Goal: Task Accomplishment & Management: Use online tool/utility

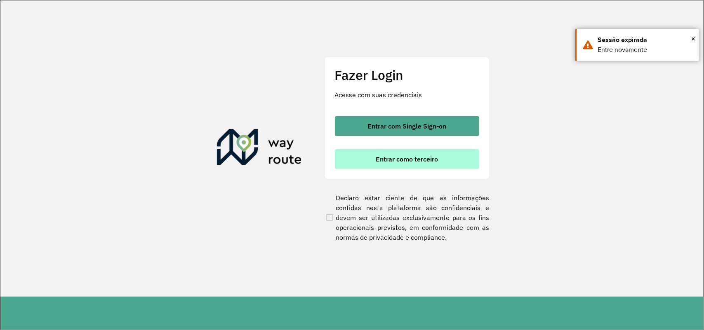
click at [425, 160] on span "Entrar como terceiro" at bounding box center [407, 159] width 62 height 7
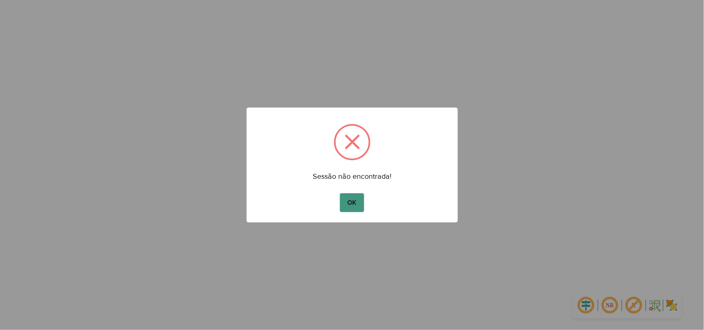
click at [354, 204] on button "OK" at bounding box center [352, 202] width 24 height 19
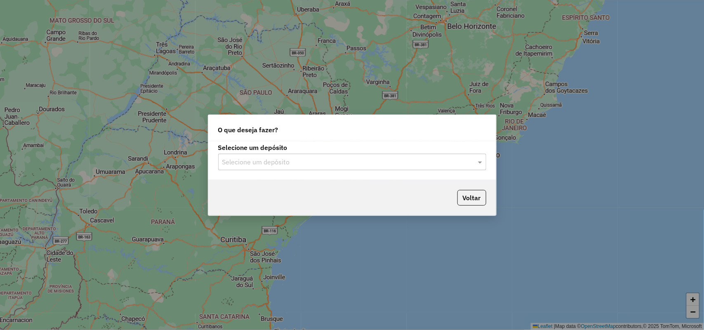
click at [403, 170] on div "Selecione um depósito Selecione um depósito" at bounding box center [352, 160] width 288 height 39
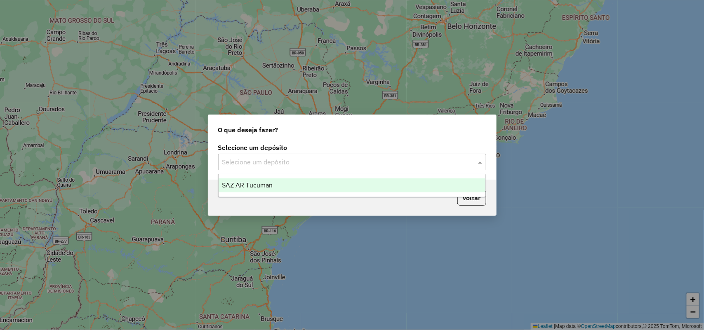
drag, startPoint x: 405, startPoint y: 166, endPoint x: 396, endPoint y: 165, distance: 8.7
click at [403, 165] on input "text" at bounding box center [343, 163] width 243 height 10
click at [328, 195] on ng-dropdown-panel "SAZ AR Tucuman" at bounding box center [352, 186] width 268 height 24
click at [328, 192] on div "SAZ AR Tucuman" at bounding box center [352, 186] width 267 height 14
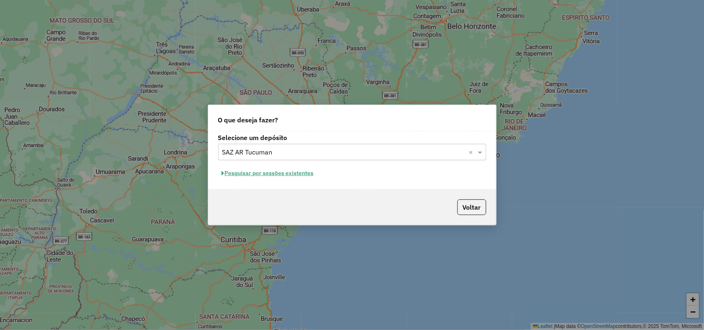
click at [264, 144] on div "Selecione um depósito × SAZ AR Tucuman ×" at bounding box center [352, 152] width 268 height 17
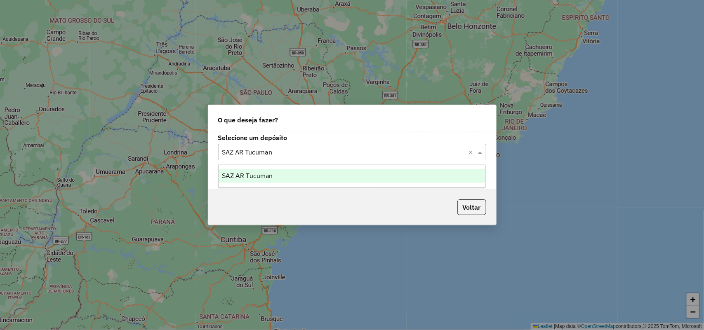
click at [273, 172] on div "SAZ AR Tucuman" at bounding box center [352, 176] width 267 height 14
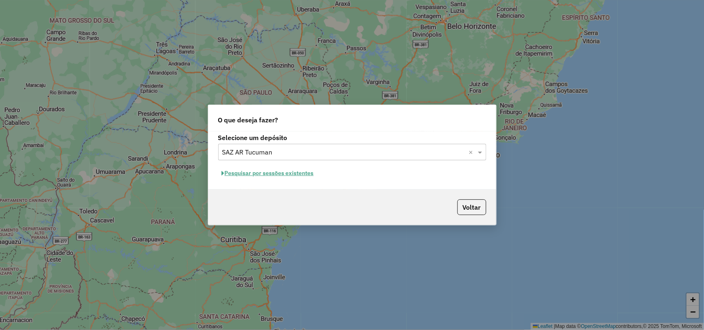
click at [273, 174] on button "Pesquisar por sessões existentes" at bounding box center [267, 173] width 99 height 13
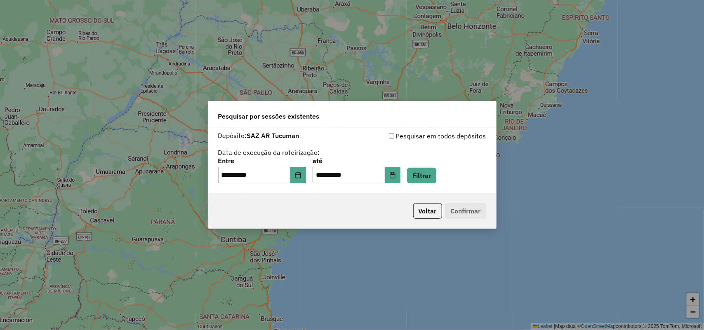
click at [302, 184] on div "**********" at bounding box center [352, 161] width 288 height 66
click at [303, 179] on button "Choose Date" at bounding box center [298, 175] width 16 height 17
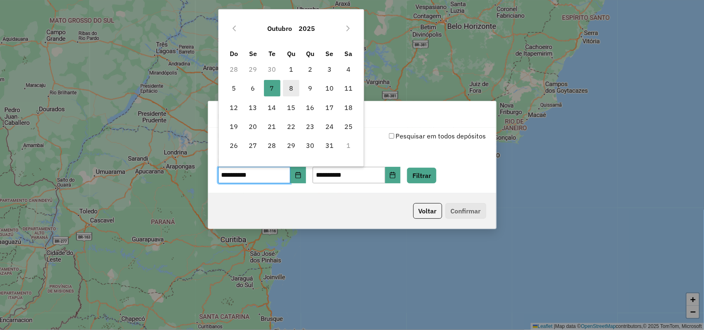
click at [295, 92] on span "8" at bounding box center [291, 88] width 17 height 17
type input "**********"
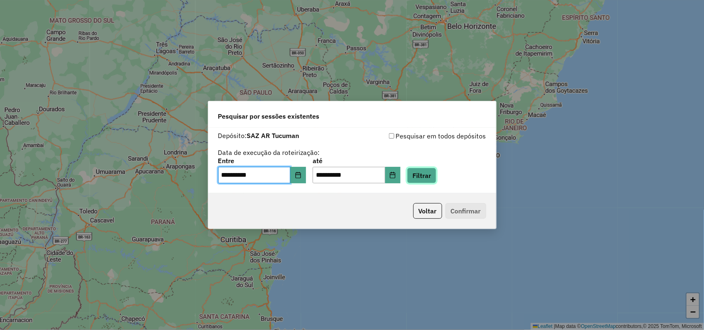
click at [436, 176] on button "Filtrar" at bounding box center [421, 176] width 29 height 16
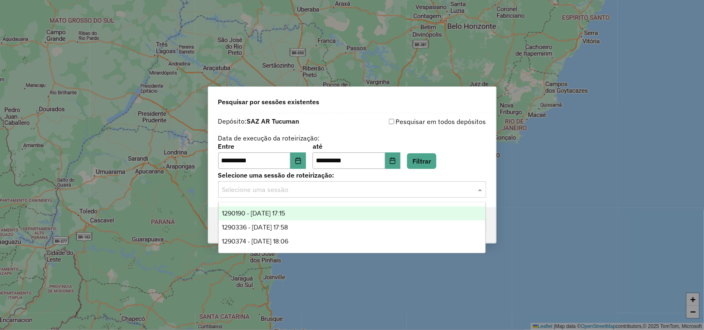
click at [422, 196] on div "Selecione uma sessão" at bounding box center [352, 190] width 268 height 17
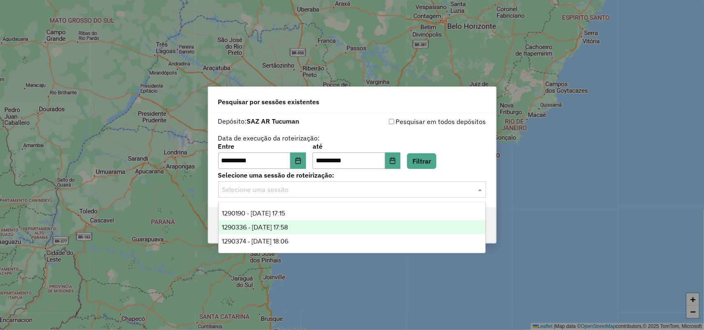
click at [313, 232] on div "1290336 - 08/10/2025 17:58" at bounding box center [352, 228] width 267 height 14
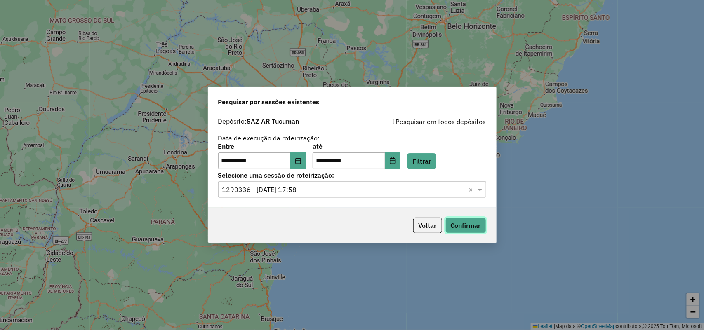
click at [473, 231] on button "Confirmar" at bounding box center [466, 226] width 41 height 16
click at [403, 189] on input "text" at bounding box center [343, 190] width 243 height 10
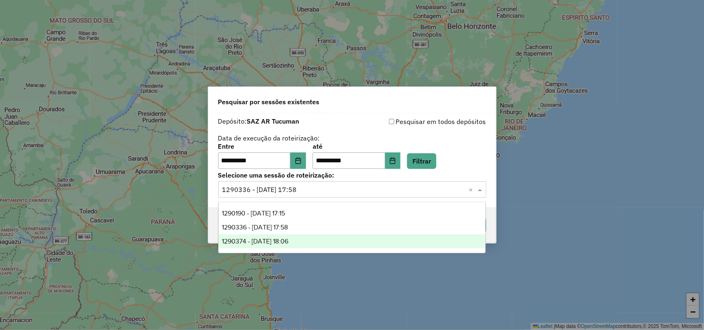
click at [360, 240] on div "1290374 - 08/10/2025 18:06" at bounding box center [352, 242] width 267 height 14
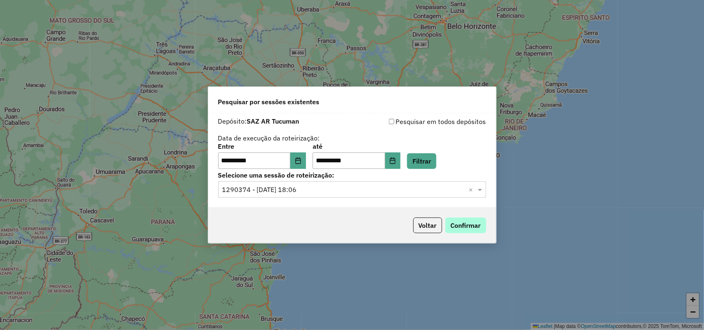
drag, startPoint x: 475, startPoint y: 215, endPoint x: 475, endPoint y: 227, distance: 12.4
click at [475, 219] on div "Voltar Confirmar" at bounding box center [352, 225] width 288 height 35
click at [475, 227] on button "Confirmar" at bounding box center [466, 226] width 41 height 16
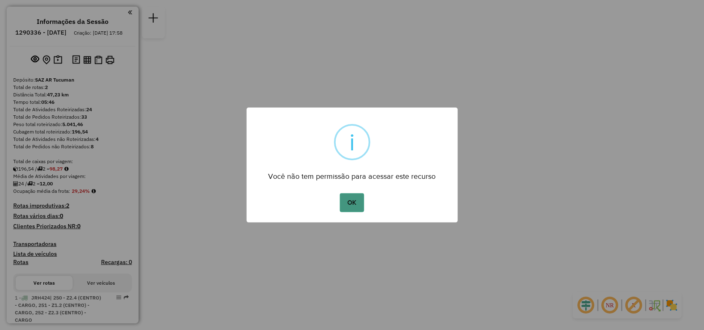
click at [358, 203] on button "OK" at bounding box center [352, 202] width 24 height 19
click at [354, 205] on button "OK" at bounding box center [352, 202] width 24 height 19
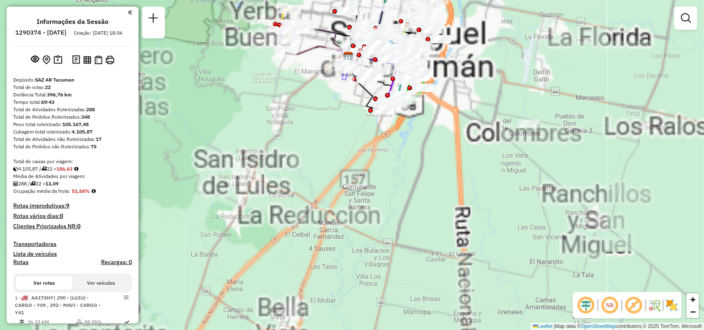
drag, startPoint x: 481, startPoint y: 78, endPoint x: 500, endPoint y: 160, distance: 83.8
click at [500, 160] on div "Rota 6 - Placa AF294AD 0000460102 - Prado Rota 6 - Placa AF294AD 0000707592 - O…" at bounding box center [352, 165] width 704 height 330
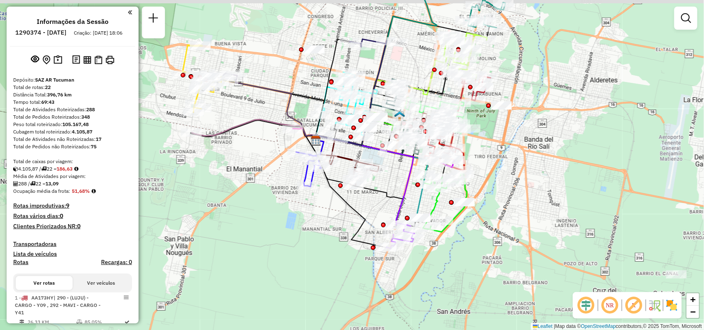
drag, startPoint x: 467, startPoint y: 164, endPoint x: 636, endPoint y: 193, distance: 171.1
click at [636, 193] on div "Janela de atendimento Grade de atendimento Capacidade Transportadoras Veículos …" at bounding box center [352, 165] width 704 height 330
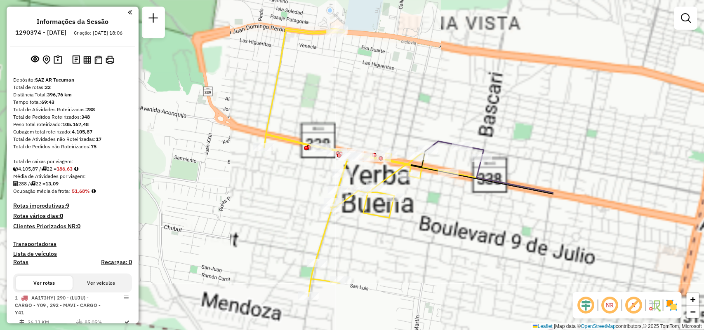
drag, startPoint x: 338, startPoint y: 158, endPoint x: 275, endPoint y: 158, distance: 63.5
click at [275, 158] on div "Rota 7 - Placa AF343JB 0000179861 - CHEN ZHANGCONG Janela de atendimento Grade …" at bounding box center [352, 165] width 704 height 330
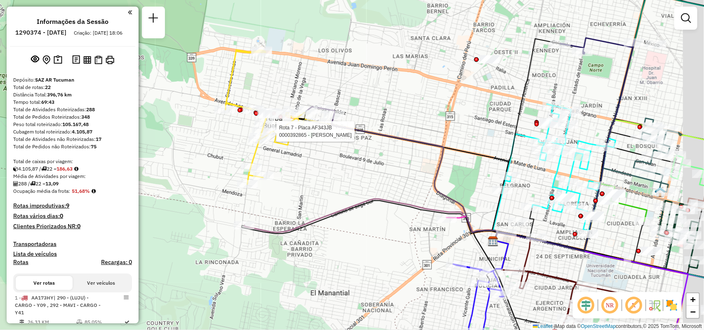
drag, startPoint x: 432, startPoint y: 184, endPoint x: 246, endPoint y: 158, distance: 188.3
click at [246, 158] on div "Rota 7 - Placa AF343JB 0000392865 - VERGARA RAUL Janela de atendimento Grade de…" at bounding box center [352, 165] width 704 height 330
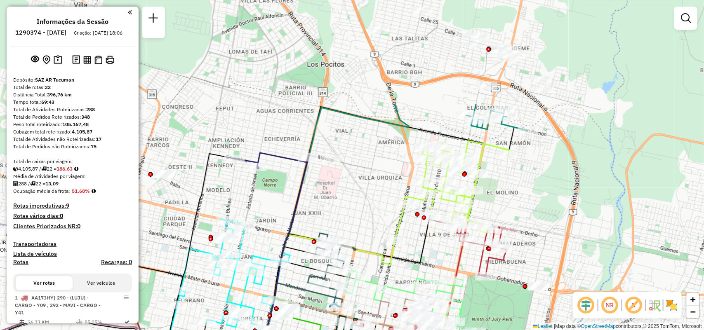
drag, startPoint x: 456, startPoint y: 100, endPoint x: 315, endPoint y: 190, distance: 167.4
click at [315, 190] on div "Rota 7 - Placa AF343JB 0000392865 - VERGARA RAUL Janela de atendimento Grade de…" at bounding box center [352, 165] width 704 height 330
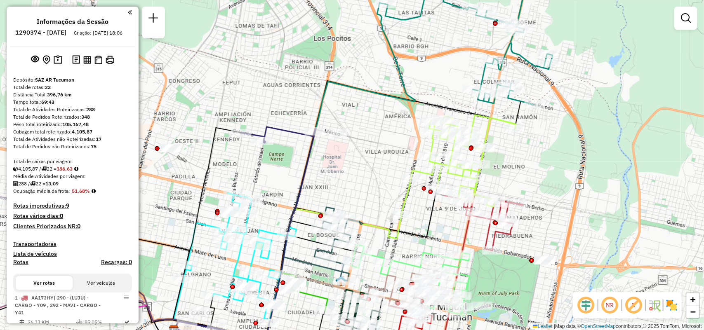
drag, startPoint x: 632, startPoint y: 172, endPoint x: 629, endPoint y: 68, distance: 103.6
click at [630, 72] on div "Rota 7 - Placa AF343JB 0000392865 - VERGARA RAUL Janela de atendimento Grade de…" at bounding box center [352, 165] width 704 height 330
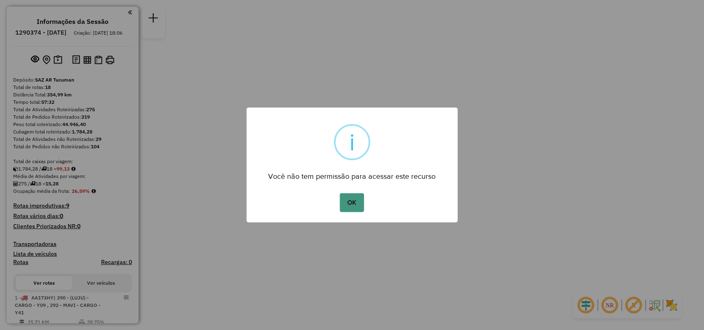
click at [358, 202] on button "OK" at bounding box center [352, 202] width 24 height 19
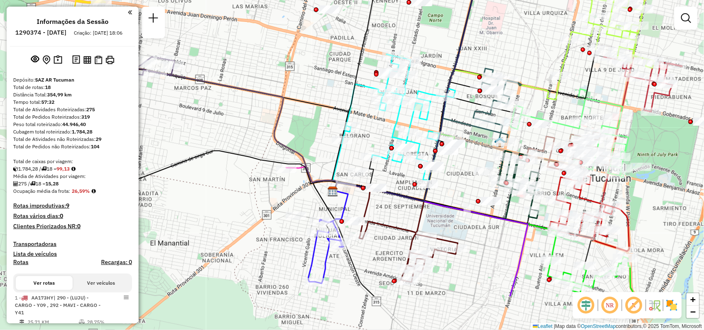
drag, startPoint x: 449, startPoint y: 250, endPoint x: 477, endPoint y: 196, distance: 61.1
click at [477, 199] on div at bounding box center [478, 201] width 5 height 5
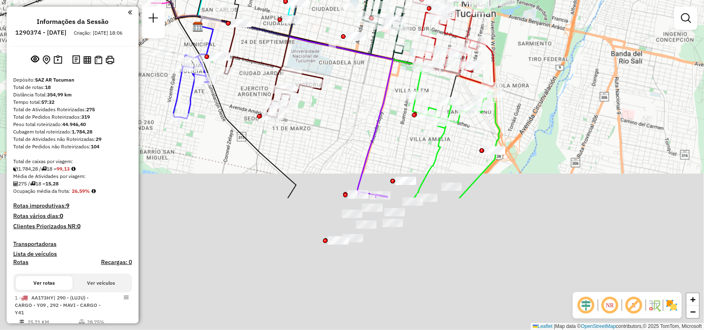
drag, startPoint x: 450, startPoint y: 212, endPoint x: 357, endPoint y: 27, distance: 207.4
click at [357, 27] on div "Rota 9 - Placa AG647OG 0000473914 - Quesada Janela de atendimento Grade de aten…" at bounding box center [352, 165] width 704 height 330
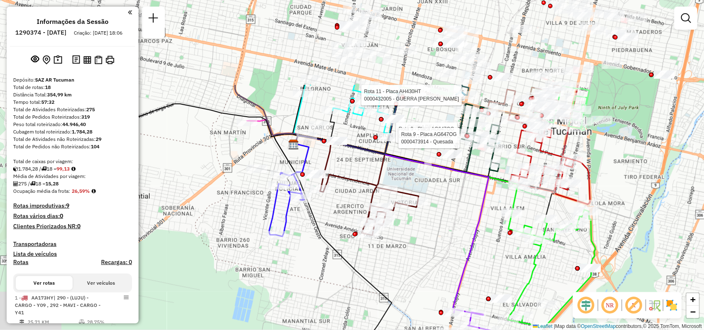
drag, startPoint x: 322, startPoint y: 149, endPoint x: 423, endPoint y: 264, distance: 153.2
click at [420, 266] on div "Rota 9 - Placa AG647OG 0000467868 - Alem 500 Rota 11 - Placa AH430HT 0000432005…" at bounding box center [352, 165] width 704 height 330
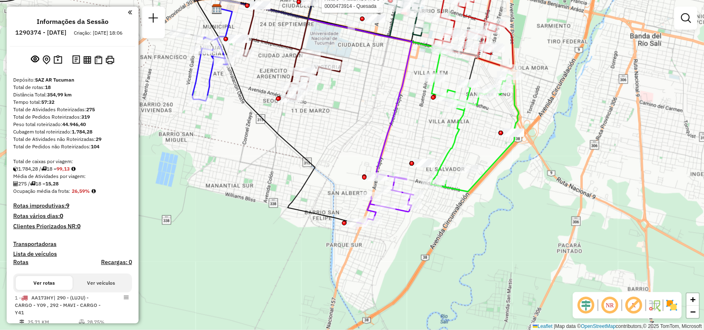
drag, startPoint x: 457, startPoint y: 229, endPoint x: 376, endPoint y: 98, distance: 153.9
click at [376, 95] on div "Rota 9 - Placa AG647OG 0000467868 - Alem 500 Rota 11 - Placa AH430HT 0000432005…" at bounding box center [352, 165] width 704 height 330
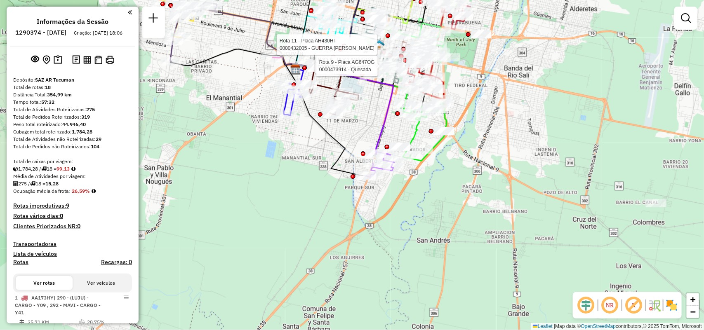
drag, startPoint x: 380, startPoint y: 120, endPoint x: 390, endPoint y: 192, distance: 72.5
click at [390, 192] on div "Rota 9 - Placa AG647OG 0000467868 - Alem 500 Rota 11 - Placa AH430HT 0000432005…" at bounding box center [352, 165] width 704 height 330
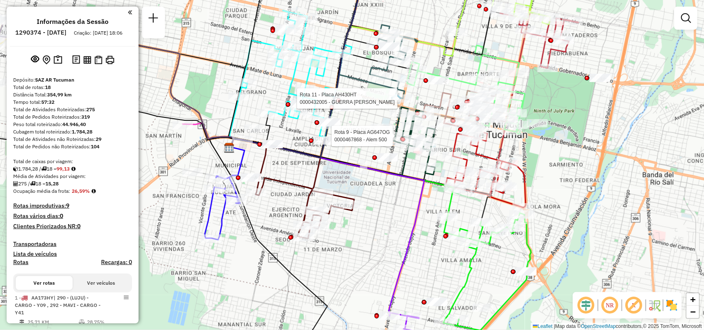
click at [375, 139] on div "Rota 9 - Placa AG647OG 0000467868 - Alem 500 Rota 11 - Placa AH430HT 0000432005…" at bounding box center [352, 165] width 704 height 330
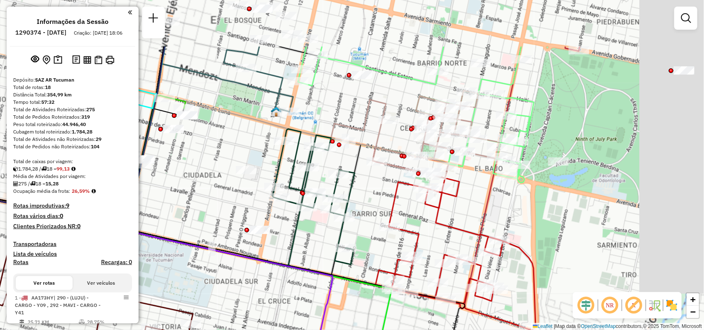
drag, startPoint x: 459, startPoint y: 199, endPoint x: 358, endPoint y: 269, distance: 123.2
click at [358, 269] on div "Janela de atendimento Grade de atendimento Capacidade Transportadoras Veículos …" at bounding box center [352, 165] width 704 height 330
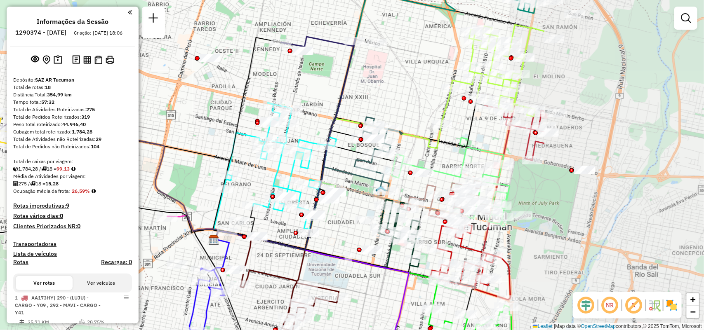
drag, startPoint x: 347, startPoint y: 151, endPoint x: 248, endPoint y: 151, distance: 98.6
click at [248, 151] on div "Janela de atendimento Grade de atendimento Capacidade Transportadoras Veículos …" at bounding box center [352, 165] width 704 height 330
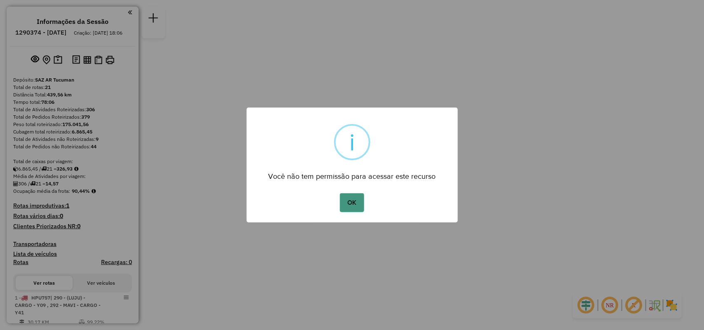
click at [358, 205] on button "OK" at bounding box center [352, 202] width 24 height 19
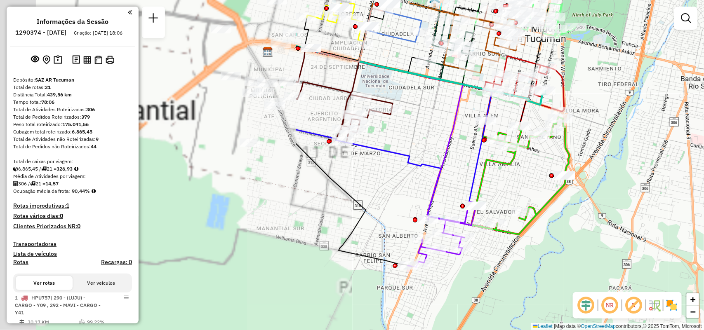
drag, startPoint x: 681, startPoint y: 199, endPoint x: 704, endPoint y: 199, distance: 23.1
click at [704, 199] on div "Janela de atendimento Grade de atendimento Capacidade Transportadoras Veículos …" at bounding box center [352, 165] width 704 height 330
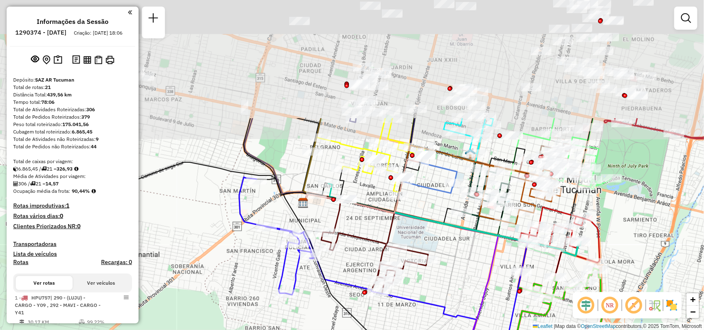
drag, startPoint x: 393, startPoint y: 258, endPoint x: 403, endPoint y: 351, distance: 93.4
click at [403, 330] on html "Aguarde... Pop-up bloqueado! Seu navegador bloqueou automáticamente a abertura …" at bounding box center [352, 165] width 704 height 330
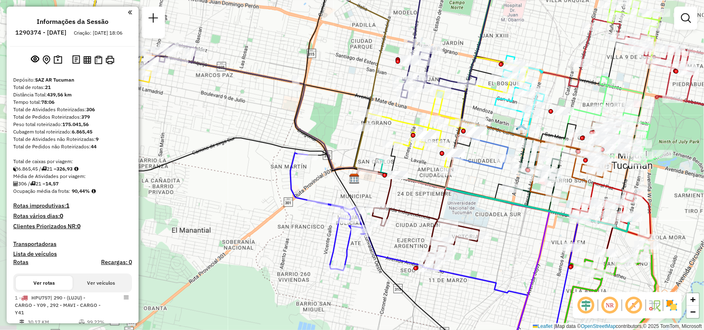
drag, startPoint x: 378, startPoint y: 126, endPoint x: 428, endPoint y: 102, distance: 55.9
click at [428, 102] on div "Rota 15 - Placa MZS965 0000472879 - ALE [PERSON_NAME] de atendimento Grade de a…" at bounding box center [352, 165] width 704 height 330
select select "**********"
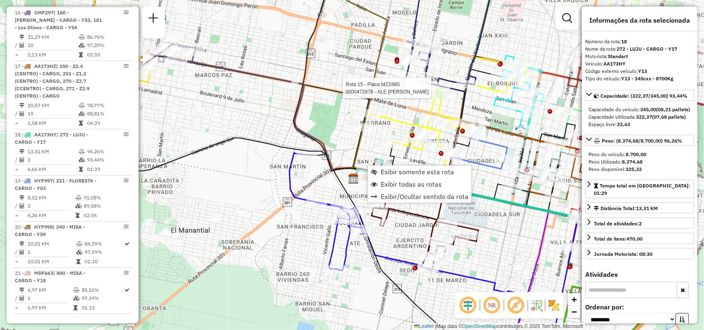
scroll to position [1235, 0]
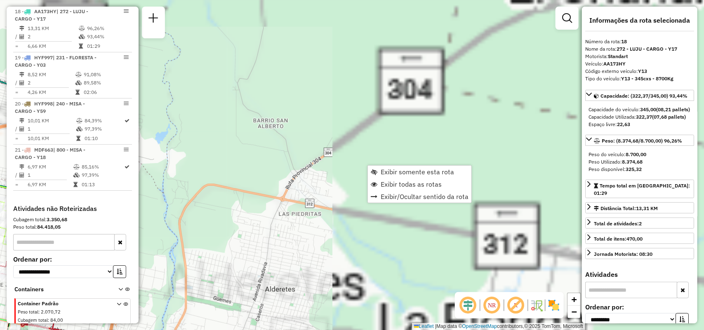
click at [507, 182] on div "Rota 15 - Placa MZS965 0000472879 - ALE MARIA JOSE Janela de atendimento Grade …" at bounding box center [352, 165] width 704 height 330
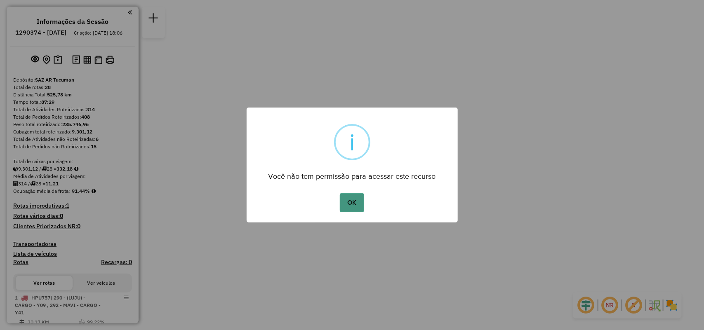
click at [352, 211] on button "OK" at bounding box center [352, 202] width 24 height 19
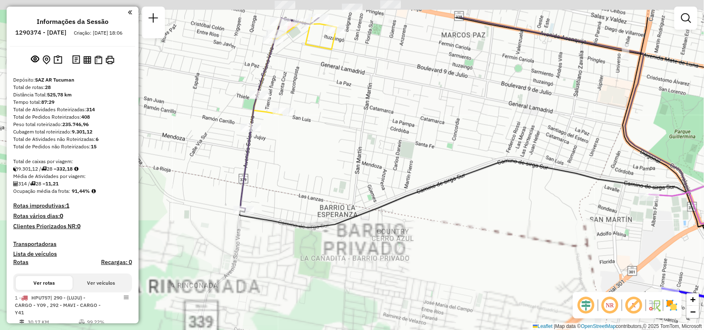
drag, startPoint x: 411, startPoint y: 162, endPoint x: 408, endPoint y: 267, distance: 105.2
click at [408, 267] on div "Janela de atendimento Grade de atendimento Capacidade Transportadoras Veículos …" at bounding box center [352, 165] width 704 height 330
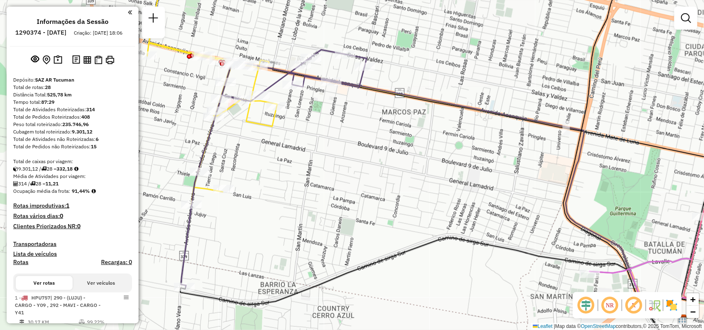
drag, startPoint x: 379, startPoint y: 213, endPoint x: 324, endPoint y: 186, distance: 60.9
click at [324, 186] on div "Janela de atendimento Grade de atendimento Capacidade Transportadoras Veículos …" at bounding box center [352, 165] width 704 height 330
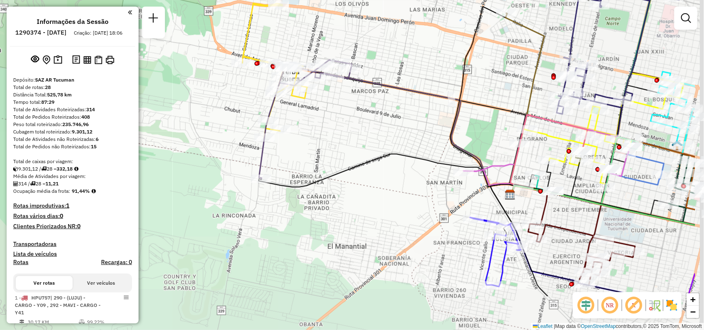
drag, startPoint x: 417, startPoint y: 128, endPoint x: 349, endPoint y: 96, distance: 76.0
click at [349, 96] on div "Janela de atendimento Grade de atendimento Capacidade Transportadoras Veículos …" at bounding box center [352, 165] width 704 height 330
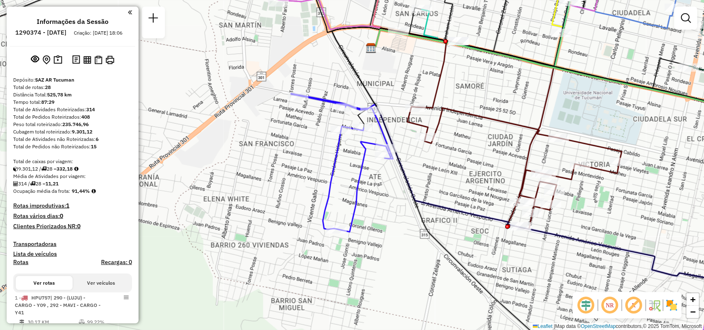
drag, startPoint x: 469, startPoint y: 255, endPoint x: 413, endPoint y: 236, distance: 59.2
click at [413, 236] on div "Janela de atendimento Grade de atendimento Capacidade Transportadoras Veículos …" at bounding box center [352, 165] width 704 height 330
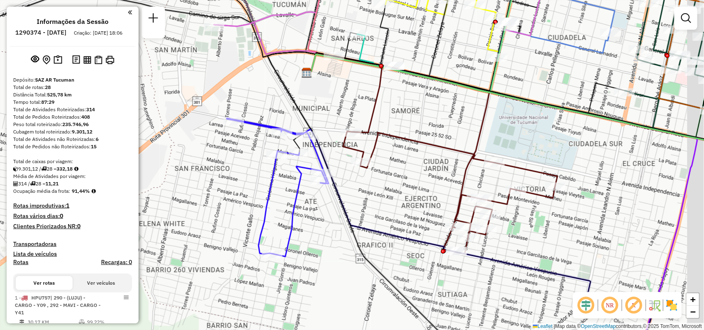
drag, startPoint x: 460, startPoint y: 123, endPoint x: 368, endPoint y: 149, distance: 96.0
click at [368, 148] on div "Janela de atendimento Grade de atendimento Capacidade Transportadoras Veículos …" at bounding box center [352, 165] width 704 height 330
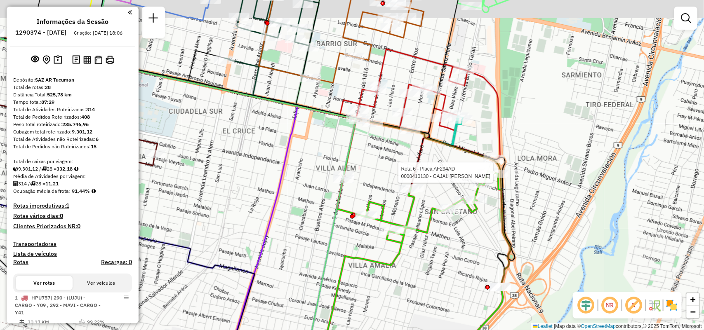
drag, startPoint x: 311, startPoint y: 141, endPoint x: 298, endPoint y: 176, distance: 36.5
click at [297, 174] on div "Rota 6 - Placa AF294AD 0000410130 - CAJAL MARIA ODINA Janela de atendimento Gra…" at bounding box center [352, 165] width 704 height 330
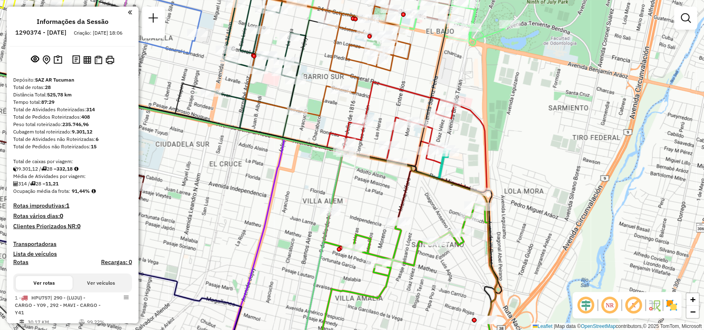
click at [549, 217] on div "Janela de atendimento Grade de atendimento Capacidade Transportadoras Veículos …" at bounding box center [352, 165] width 704 height 330
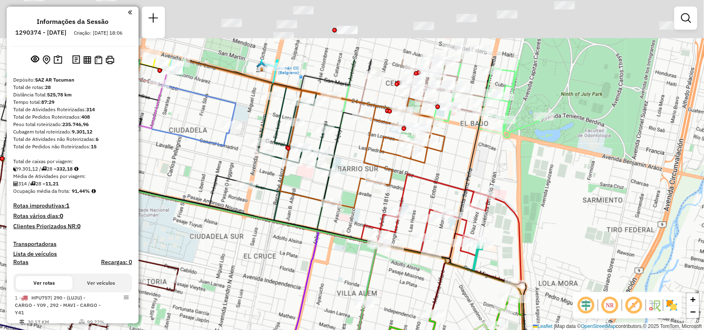
drag, startPoint x: 333, startPoint y: 160, endPoint x: 381, endPoint y: 266, distance: 116.9
click at [381, 266] on div "Janela de atendimento Grade de atendimento Capacidade Transportadoras Veículos …" at bounding box center [352, 165] width 704 height 330
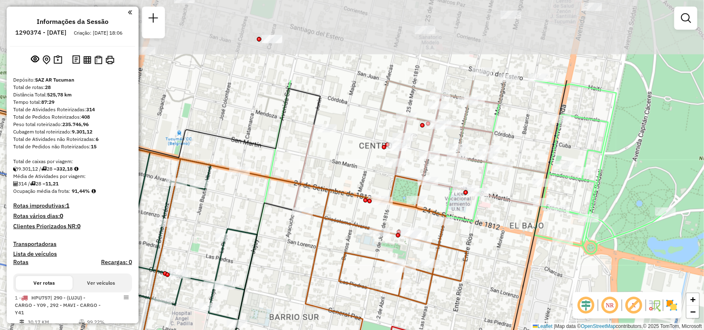
drag, startPoint x: 473, startPoint y: 160, endPoint x: 442, endPoint y: 255, distance: 99.8
click at [442, 255] on div "Rota 17 - Placa AA173HZ 0000465095 - Morin Trujillo Matias Janela de atendiment…" at bounding box center [352, 165] width 704 height 330
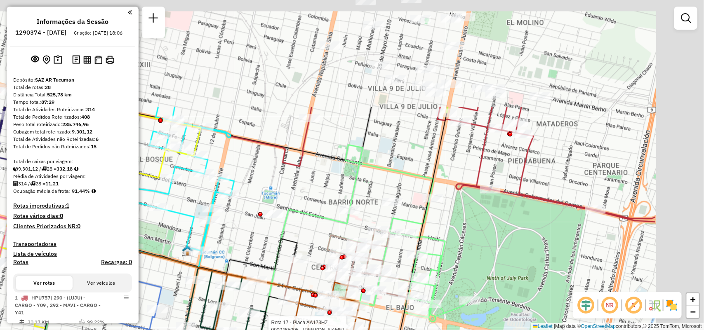
drag, startPoint x: 547, startPoint y: 91, endPoint x: 417, endPoint y: 240, distance: 197.1
click at [417, 240] on div "Rota 17 - Placa AA173HZ 0000465095 - Morin Trujillo Matias Janela de atendiment…" at bounding box center [352, 165] width 704 height 330
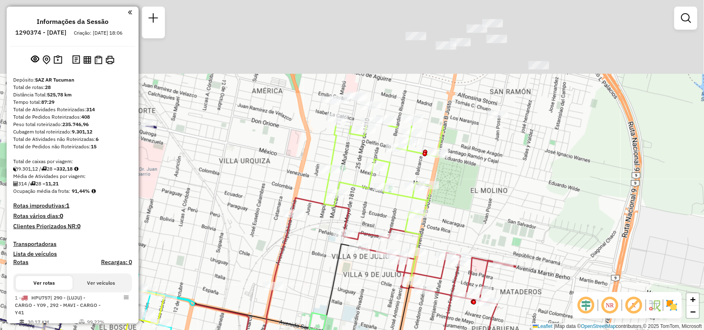
drag, startPoint x: 417, startPoint y: 130, endPoint x: 390, endPoint y: 291, distance: 162.7
click at [390, 291] on div "Rota 17 - Placa AA173HZ 0000465095 - Morin Trujillo Matias Janela de atendiment…" at bounding box center [352, 165] width 704 height 330
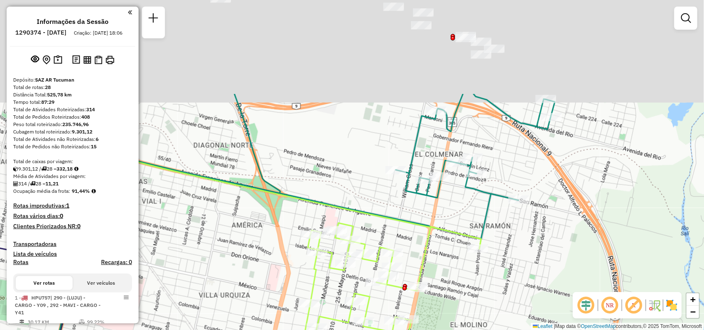
drag, startPoint x: 454, startPoint y: 208, endPoint x: 443, endPoint y: 250, distance: 43.2
click at [443, 250] on div "Rota 17 - Placa AA173HZ 0000465095 - Morin Trujillo Matias Janela de atendiment…" at bounding box center [352, 165] width 704 height 330
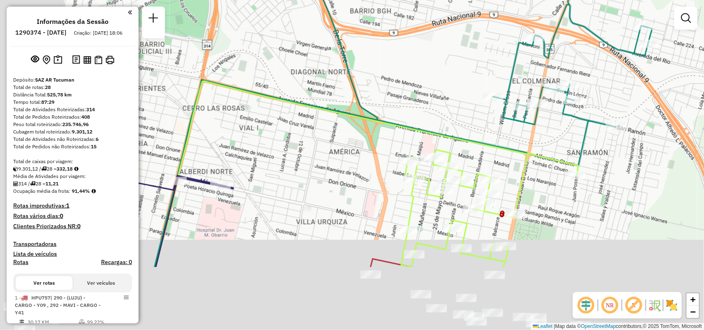
drag, startPoint x: 422, startPoint y: 243, endPoint x: 557, endPoint y: 110, distance: 190.2
click at [557, 111] on g at bounding box center [109, 335] width 1088 height 928
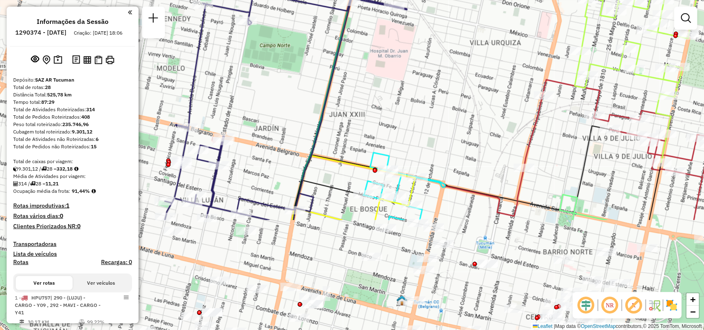
drag, startPoint x: 398, startPoint y: 210, endPoint x: 535, endPoint y: 67, distance: 198.1
click at [535, 67] on div "Rota 17 - Placa AA173HZ 0000465095 - Morin Trujillo Matias Janela de atendiment…" at bounding box center [352, 165] width 704 height 330
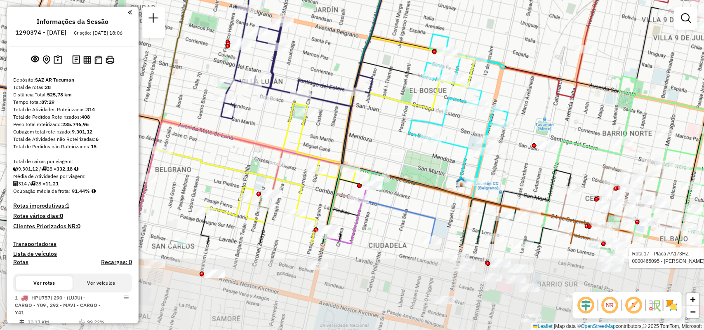
drag, startPoint x: 462, startPoint y: 159, endPoint x: 500, endPoint y: 71, distance: 96.1
click at [500, 71] on icon at bounding box center [438, 116] width 140 height 165
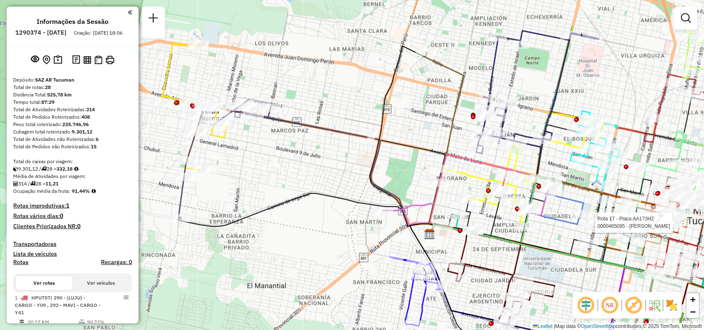
drag, startPoint x: 475, startPoint y: 88, endPoint x: 464, endPoint y: 166, distance: 79.1
click at [462, 176] on icon at bounding box center [469, 194] width 78 height 79
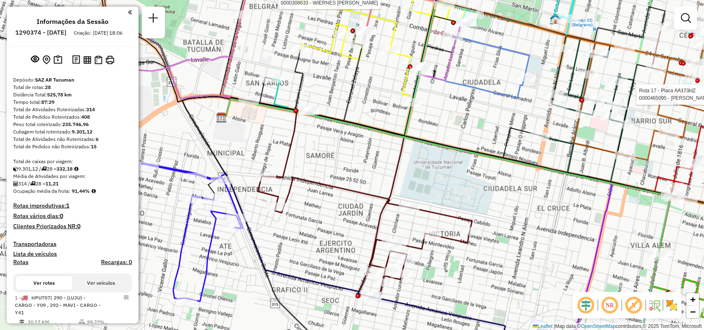
click at [389, 198] on icon at bounding box center [361, 200] width 224 height 198
select select "**********"
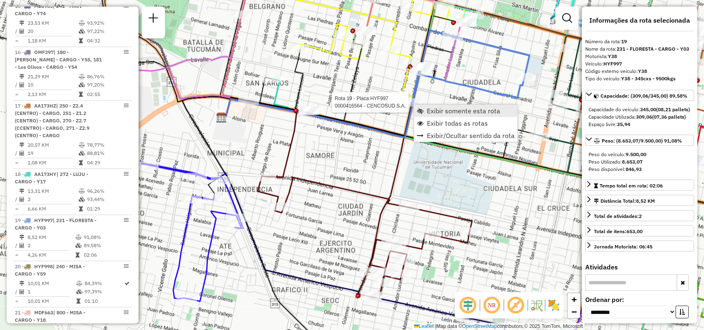
scroll to position [1282, 0]
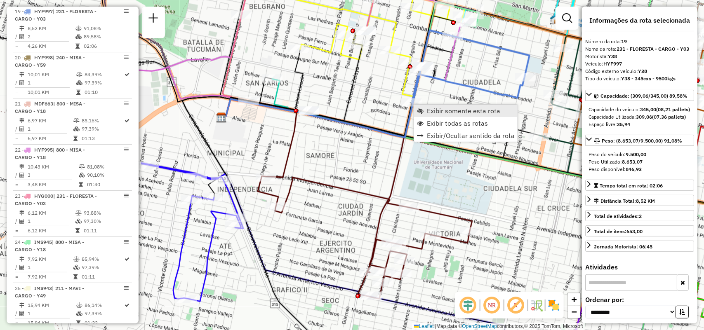
click at [434, 116] on link "Exibir somente esta rota" at bounding box center [466, 111] width 104 height 12
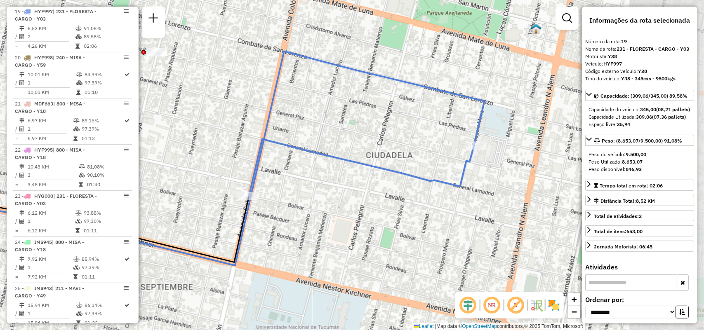
drag, startPoint x: 500, startPoint y: 155, endPoint x: 316, endPoint y: 147, distance: 184.2
click at [302, 159] on div "Janela de atendimento Grade de atendimento Capacidade Transportadoras Veículos …" at bounding box center [352, 165] width 704 height 330
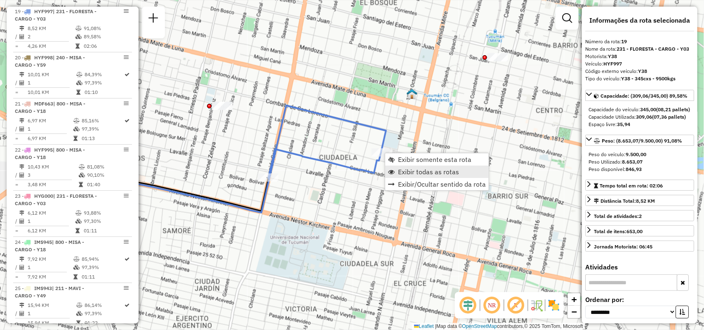
click at [401, 174] on span "Exibir todas as rotas" at bounding box center [428, 172] width 61 height 7
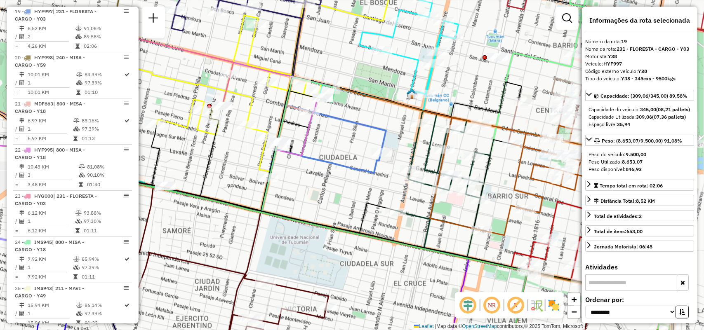
click at [327, 171] on div "Janela de atendimento Grade de atendimento Capacidade Transportadoras Veículos …" at bounding box center [352, 165] width 704 height 330
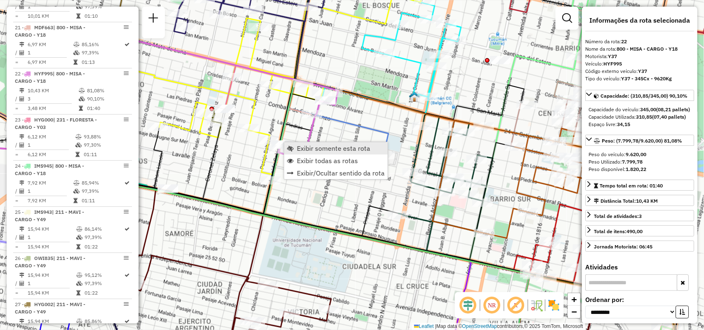
scroll to position [1420, 0]
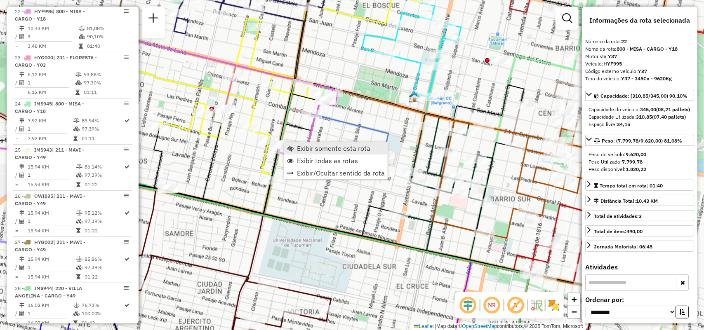
click at [307, 147] on span "Exibir somente esta rota" at bounding box center [333, 148] width 73 height 7
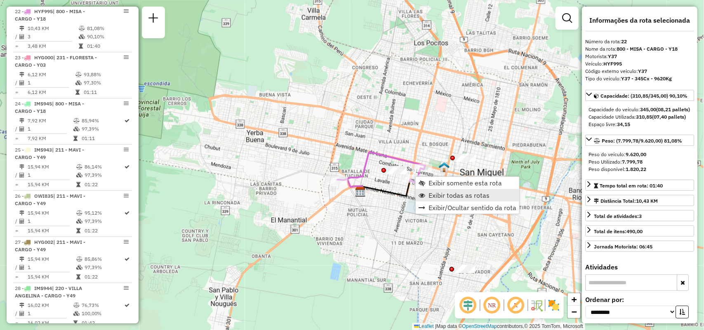
click at [432, 189] on link "Exibir todas as rotas" at bounding box center [468, 195] width 104 height 12
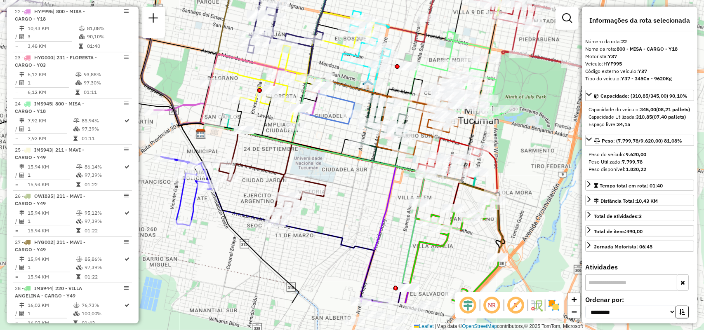
drag, startPoint x: 475, startPoint y: 263, endPoint x: 347, endPoint y: 203, distance: 141.2
click at [347, 203] on div "Janela de atendimento Grade de atendimento Capacidade Transportadoras Veículos …" at bounding box center [352, 165] width 704 height 330
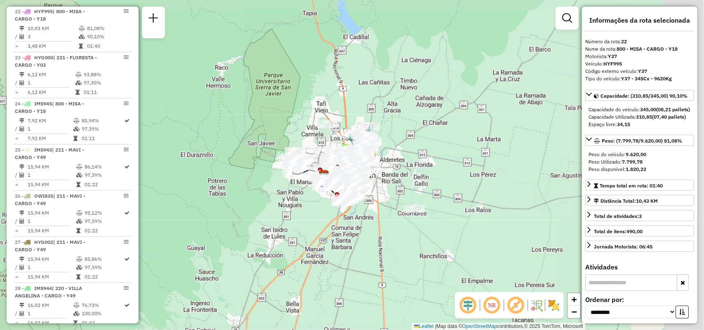
drag, startPoint x: 351, startPoint y: 151, endPoint x: 252, endPoint y: 151, distance: 98.6
click at [252, 151] on div "Rota 20 - Placa HYF998 0000457883 - LAS CINCO ESQUINAS S. A. S. Rota 7 - Placa …" at bounding box center [352, 165] width 704 height 330
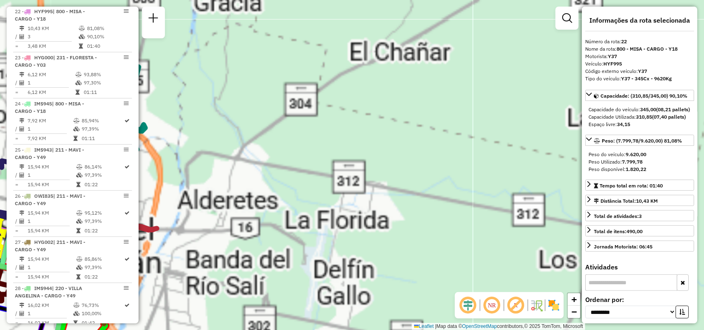
click at [576, 92] on div "Rota 7 - Placa AF343JB 0000550686 - Samaem S. A. S. Janela de atendimento Grade…" at bounding box center [352, 165] width 704 height 330
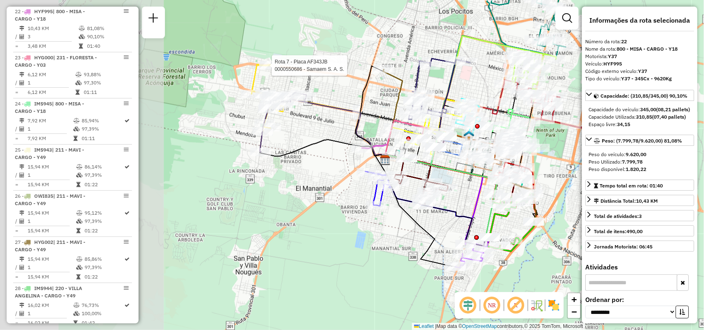
drag, startPoint x: 209, startPoint y: 175, endPoint x: 304, endPoint y: 108, distance: 116.3
click at [375, 155] on icon at bounding box center [432, 200] width 115 height 91
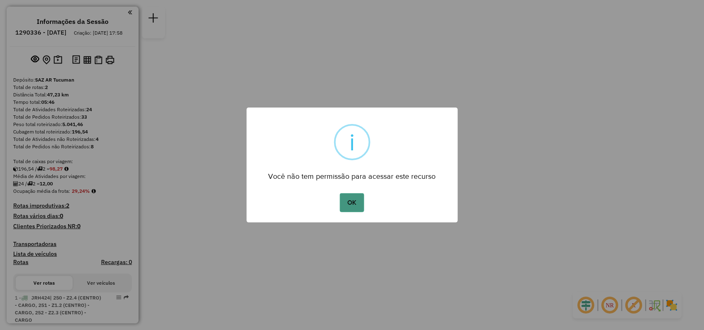
click at [356, 205] on button "OK" at bounding box center [352, 202] width 24 height 19
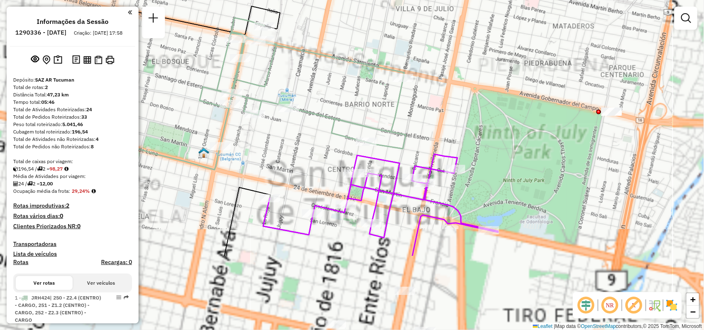
drag, startPoint x: 507, startPoint y: 132, endPoint x: 533, endPoint y: 103, distance: 38.8
click at [533, 103] on div "Janela de atendimento Grade de atendimento Capacidade Transportadoras Veículos …" at bounding box center [352, 165] width 704 height 330
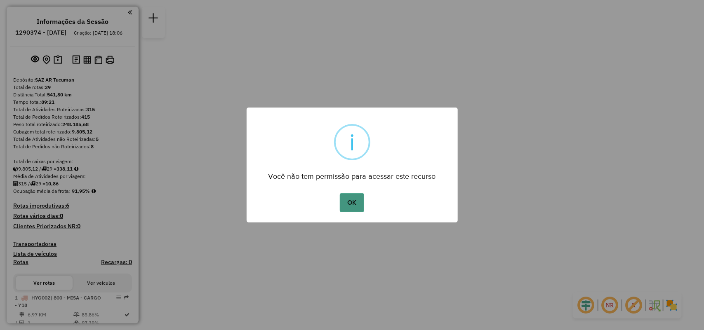
click at [361, 199] on button "OK" at bounding box center [352, 202] width 24 height 19
click at [347, 201] on button "OK" at bounding box center [352, 202] width 24 height 19
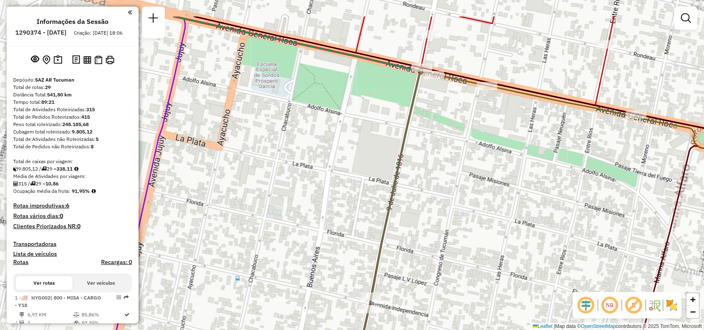
drag, startPoint x: 489, startPoint y: 99, endPoint x: 495, endPoint y: 139, distance: 40.5
click at [495, 139] on div "Janela de atendimento Grade de atendimento Capacidade Transportadoras Veículos …" at bounding box center [352, 165] width 704 height 330
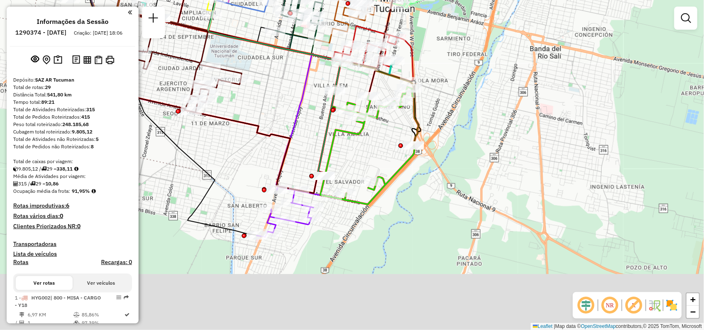
drag, startPoint x: 306, startPoint y: 194, endPoint x: 374, endPoint y: 65, distance: 145.2
click at [374, 65] on div "Rota 3 - Placa AG870PX 0000418674 - PERALTA MARIANA DEL VALLE Janela de atendim…" at bounding box center [352, 165] width 704 height 330
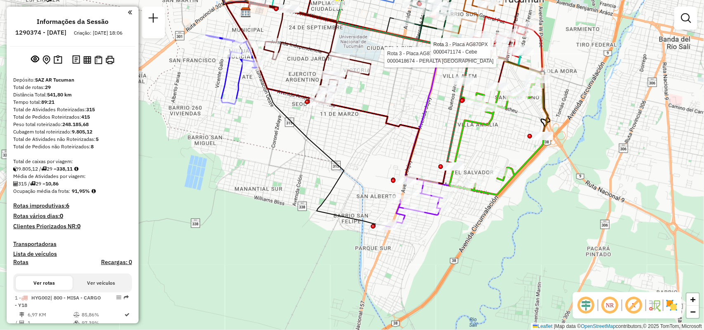
drag, startPoint x: 455, startPoint y: 165, endPoint x: 399, endPoint y: 135, distance: 63.1
click at [399, 135] on div "Rota 3 - Placa AG870PX 0000418674 - PERALTA MARIANA DEL VALLE Rota 3 - Placa AG…" at bounding box center [352, 165] width 704 height 330
click at [512, 195] on icon at bounding box center [499, 137] width 98 height 118
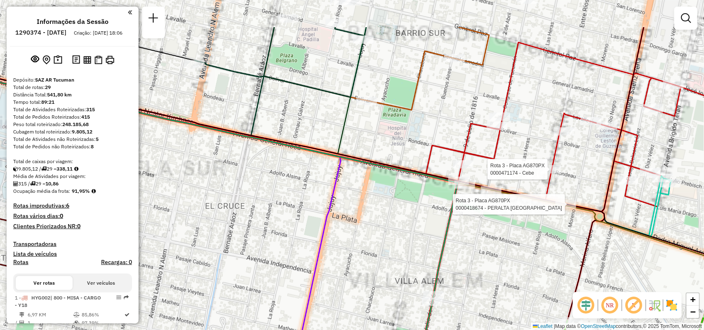
drag, startPoint x: 436, startPoint y: 174, endPoint x: 406, endPoint y: 242, distance: 74.6
click at [406, 242] on icon at bounding box center [183, 242] width 547 height 362
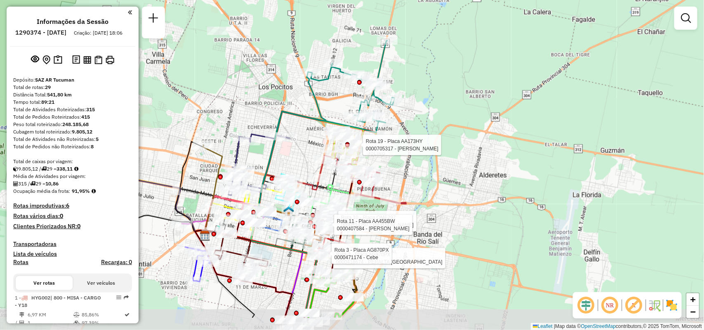
click at [39, 307] on div at bounding box center [39, 307] width 0 height 0
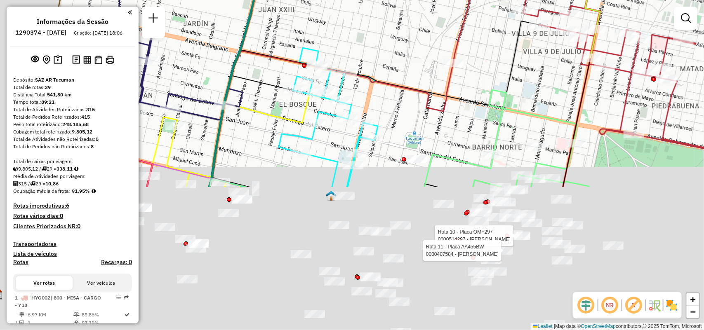
drag, startPoint x: 431, startPoint y: 72, endPoint x: 473, endPoint y: 32, distance: 57.8
click at [473, 32] on icon at bounding box center [506, 81] width 592 height 212
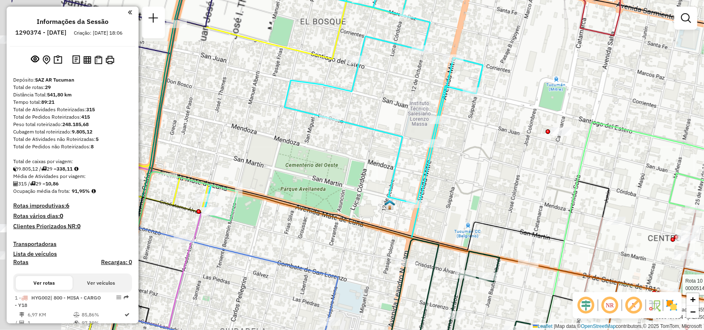
drag, startPoint x: 306, startPoint y: 167, endPoint x: 470, endPoint y: 170, distance: 163.8
click at [470, 170] on div "Rota 3 - Placa AG870PX 0000418674 - PERALTA MARIANA DEL VALLE Rota 3 - Placa AG…" at bounding box center [352, 165] width 704 height 330
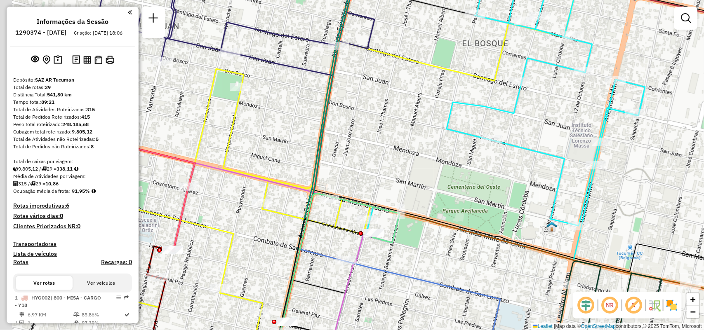
drag, startPoint x: 386, startPoint y: 217, endPoint x: 485, endPoint y: 243, distance: 102.6
click at [485, 243] on div "Rota 3 - Placa AG870PX 0000418674 - PERALTA MARIANA DEL VALLE Rota 3 - Placa AG…" at bounding box center [352, 165] width 704 height 330
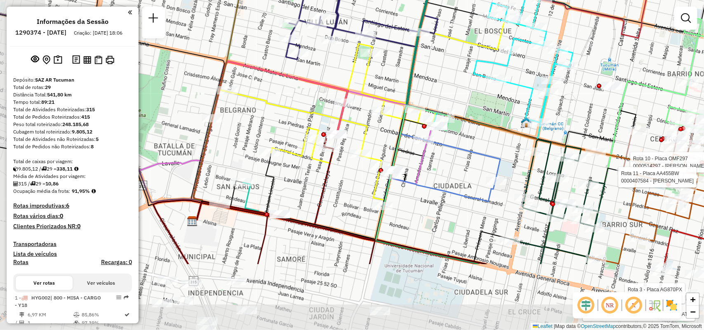
drag, startPoint x: 457, startPoint y: 240, endPoint x: 526, endPoint y: 141, distance: 121.1
click at [526, 141] on icon at bounding box center [551, 185] width 318 height 158
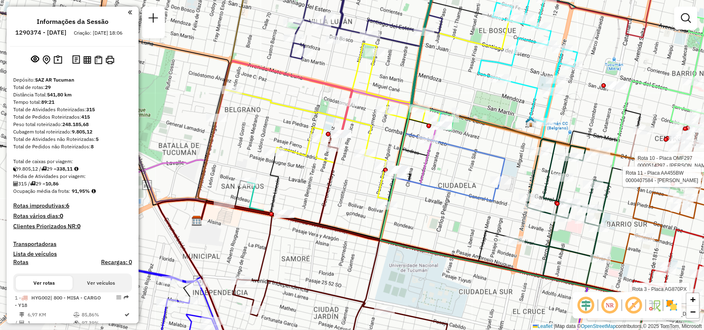
drag, startPoint x: 497, startPoint y: 240, endPoint x: 654, endPoint y: 250, distance: 157.5
click at [609, 254] on icon at bounding box center [562, 198] width 94 height 118
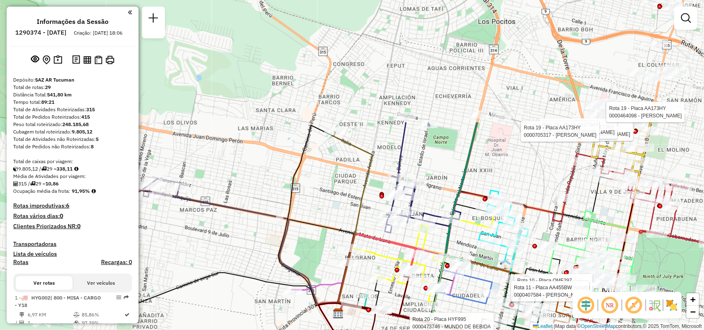
drag, startPoint x: 457, startPoint y: 50, endPoint x: 393, endPoint y: 205, distance: 168.1
click at [393, 205] on icon at bounding box center [423, 178] width 76 height 111
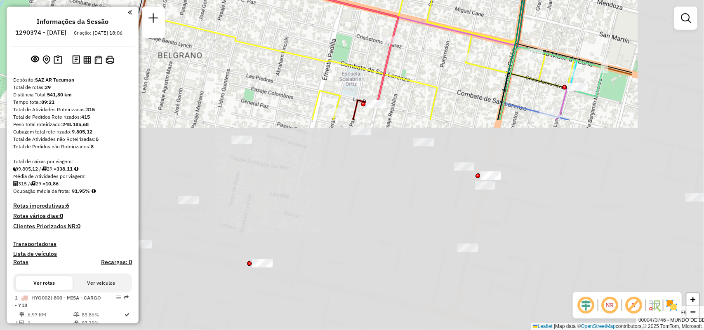
drag, startPoint x: 341, startPoint y: 106, endPoint x: 237, endPoint y: -14, distance: 158.5
click at [237, 0] on html "Aguarde... Pop-up bloqueado! Seu navegador bloqueou automáticamente a abertura …" at bounding box center [352, 165] width 704 height 330
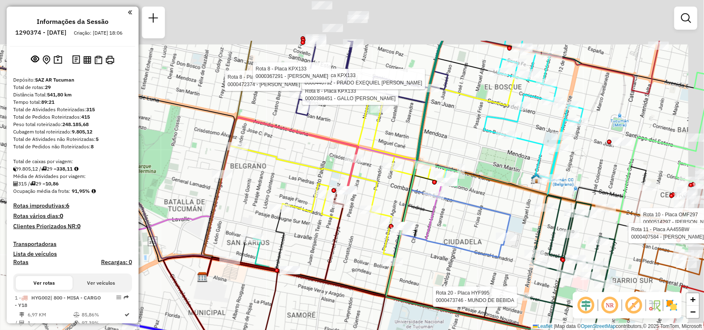
click at [370, 330] on html "Aguarde... Pop-up bloqueado! Seu navegador bloqueou automáticamente a abertura …" at bounding box center [352, 165] width 704 height 330
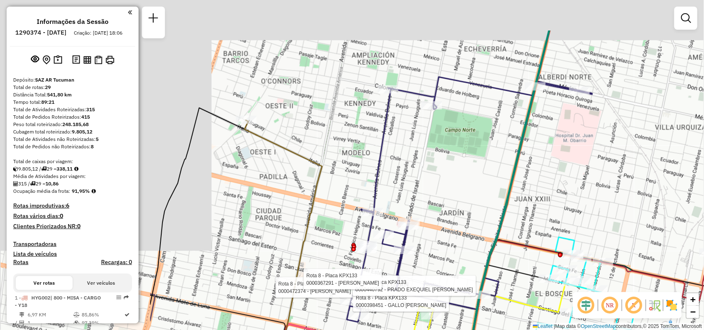
drag, startPoint x: 419, startPoint y: 129, endPoint x: 485, endPoint y: 141, distance: 66.7
click at [512, 143] on icon at bounding box center [714, 229] width 521 height 396
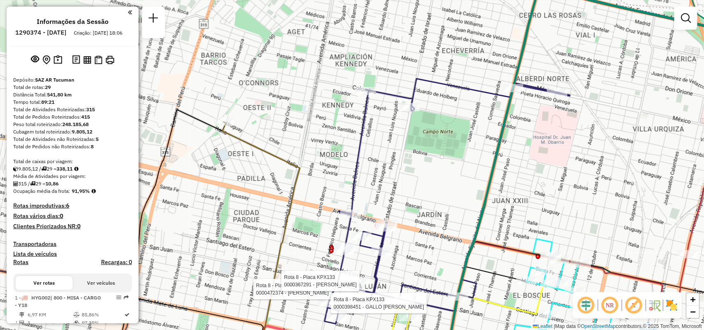
drag, startPoint x: 448, startPoint y: 157, endPoint x: 450, endPoint y: 162, distance: 5.2
click at [450, 162] on div "Rota 3 - Placa AG870PX 0000418674 - PERALTA MARIANA DEL VALLE Rota 3 - Placa AG…" at bounding box center [352, 165] width 704 height 330
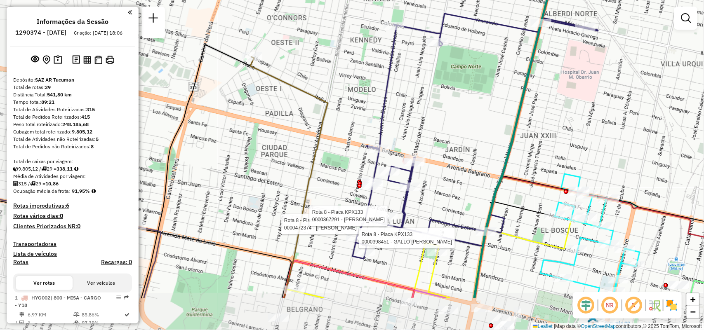
drag, startPoint x: 488, startPoint y: 129, endPoint x: 486, endPoint y: 125, distance: 4.8
click at [486, 125] on div "Rota 3 - Placa AG870PX 0000418674 - PERALTA MARIANA DEL VALLE Rota 3 - Placa AG…" at bounding box center [352, 165] width 704 height 330
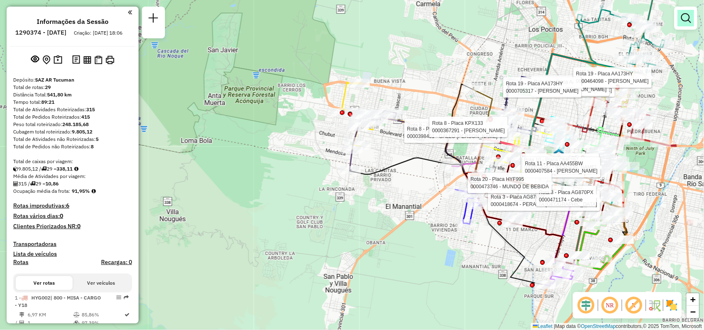
click at [685, 21] on em at bounding box center [686, 18] width 10 height 10
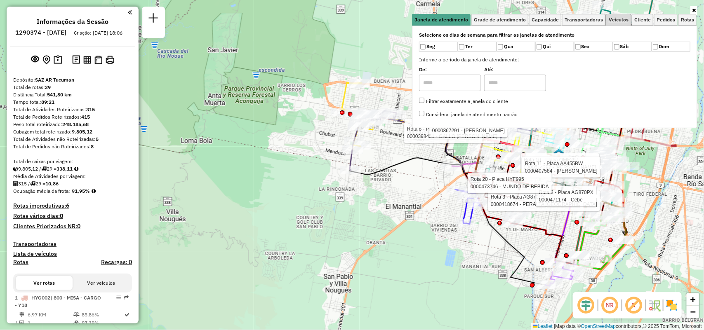
click at [619, 24] on link "Veículos" at bounding box center [618, 20] width 25 height 12
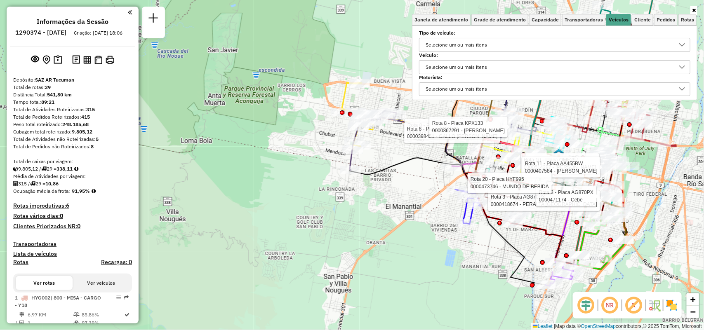
click at [554, 45] on div "Selecione um ou mais itens" at bounding box center [549, 44] width 252 height 13
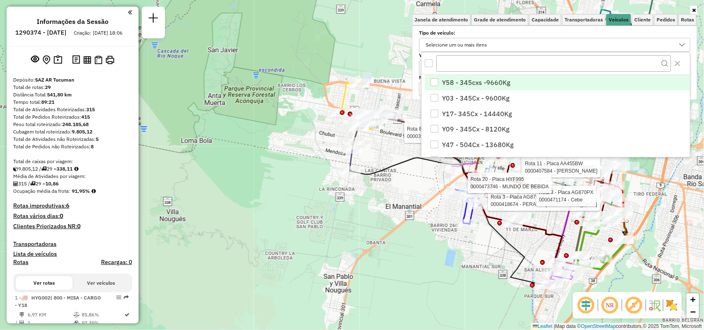
scroll to position [5, 29]
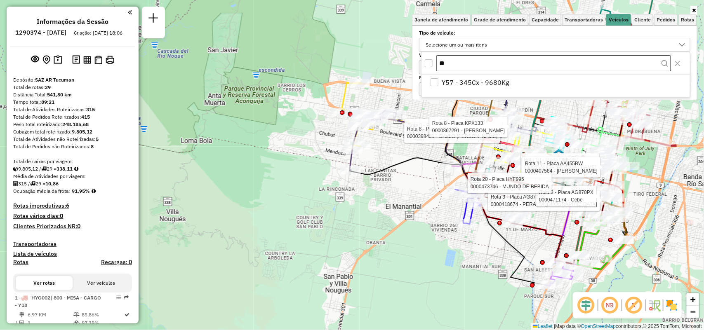
type input "*"
click at [560, 91] on div "Y18 - 345Cx - 8960Kg" at bounding box center [556, 86] width 269 height 22
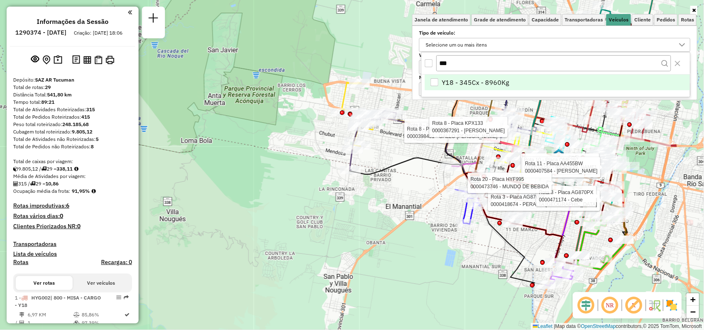
click at [563, 78] on li "Y18 - 345Cx - 8960Kg" at bounding box center [557, 83] width 265 height 16
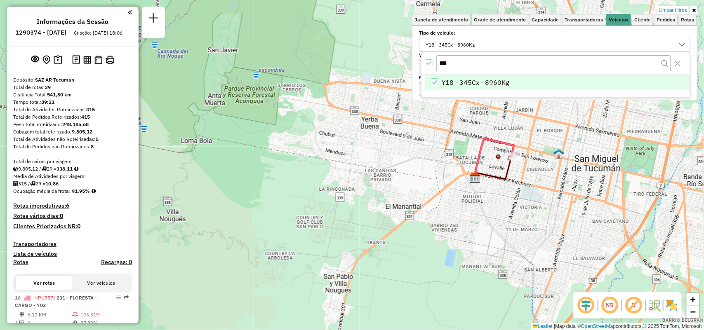
click at [549, 52] on div "***" at bounding box center [556, 63] width 269 height 22
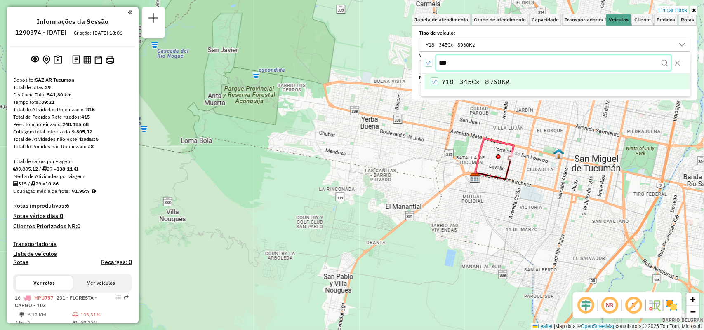
click at [551, 60] on input "***" at bounding box center [553, 63] width 235 height 16
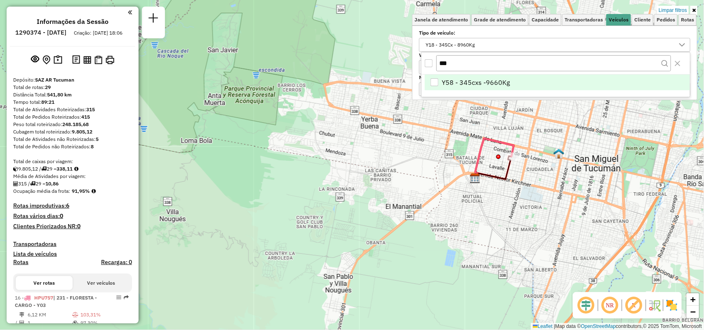
click at [535, 86] on li "Y58 - 345cxs -9660Kg" at bounding box center [557, 83] width 265 height 16
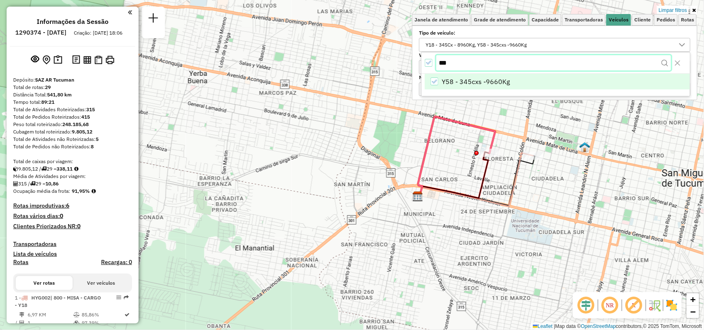
click at [467, 58] on input "***" at bounding box center [553, 63] width 235 height 16
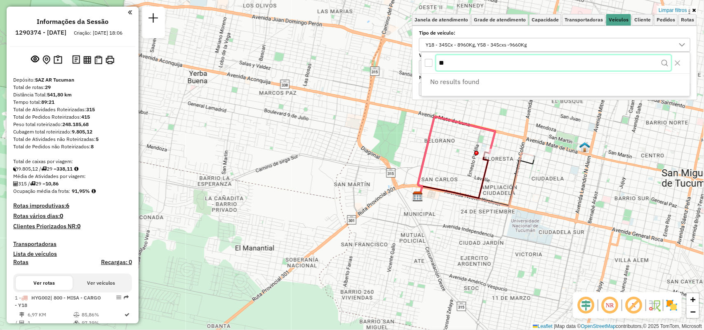
type input "*"
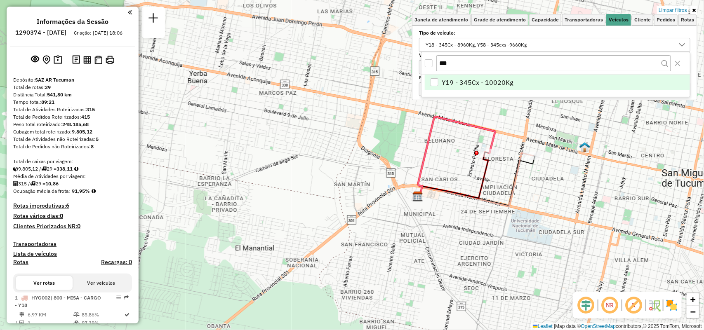
click at [488, 83] on span "Y19 - 345Cx - 10020Kg" at bounding box center [477, 83] width 71 height 10
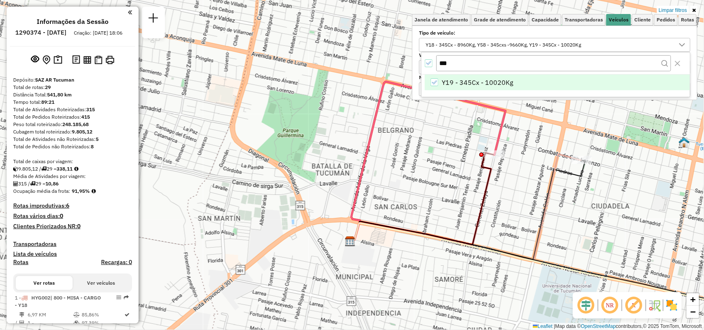
click at [429, 63] on icon "All items selected" at bounding box center [429, 63] width 6 height 6
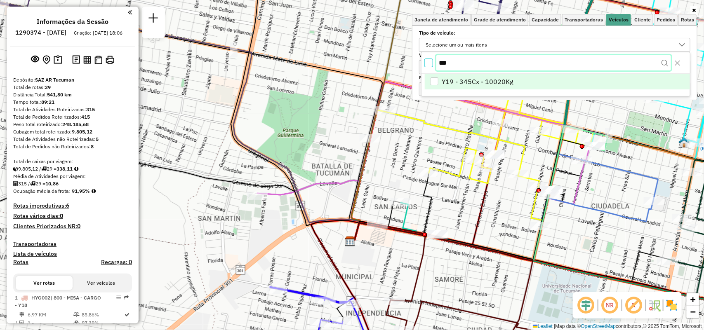
click at [471, 66] on input "***" at bounding box center [553, 63] width 235 height 16
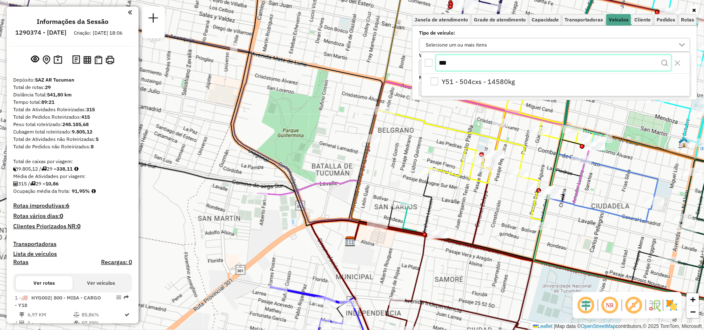
type input "***"
click at [512, 91] on div "Y51 - 504cxs - 14580kg" at bounding box center [556, 86] width 269 height 22
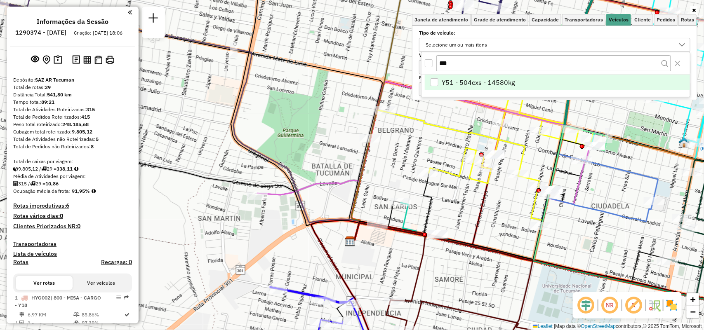
click at [510, 85] on span "Y51 - 504cxs - 14580kg" at bounding box center [478, 83] width 73 height 10
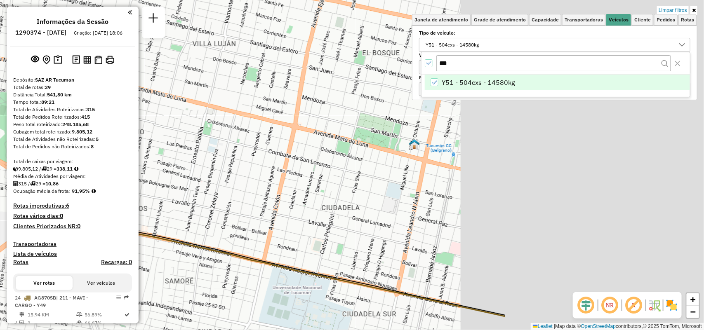
drag, startPoint x: 549, startPoint y: 195, endPoint x: 297, endPoint y: 196, distance: 252.1
click at [297, 196] on div "Limpar filtros Janela de atendimento Grade de atendimento Capacidade Transporta…" at bounding box center [352, 165] width 704 height 330
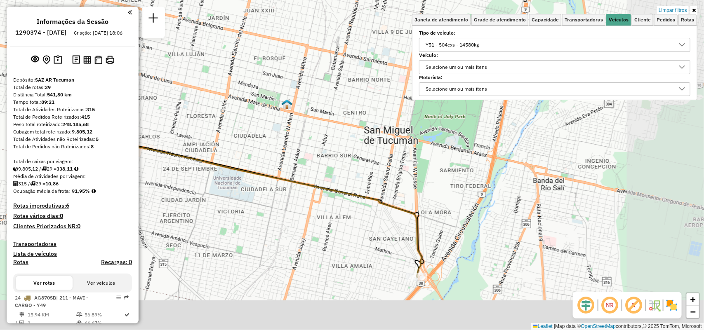
drag, startPoint x: 364, startPoint y: 207, endPoint x: 308, endPoint y: 112, distance: 110.4
click at [304, 109] on div "Limpar filtros Janela de atendimento Grade de atendimento Capacidade Transporta…" at bounding box center [352, 165] width 704 height 330
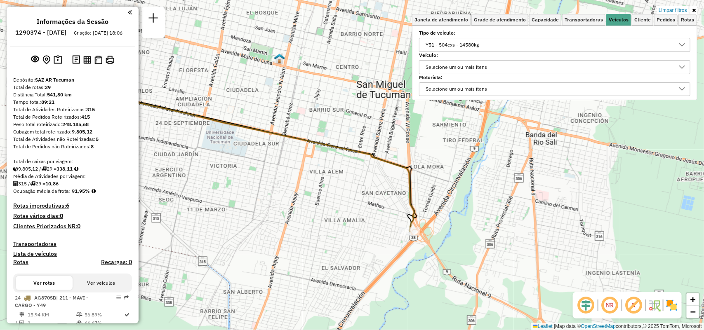
click at [455, 50] on div "Y51 - 504cxs - 14580kg" at bounding box center [452, 44] width 59 height 13
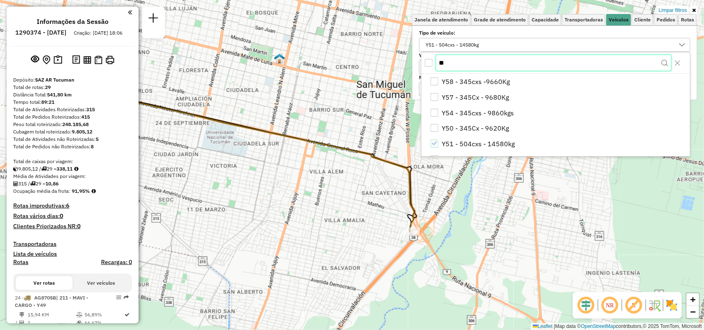
type input "*"
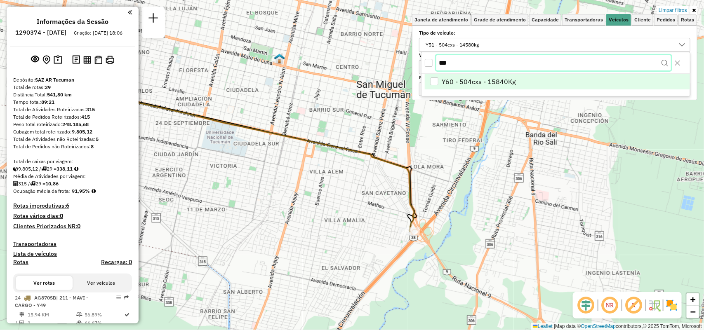
type input "***"
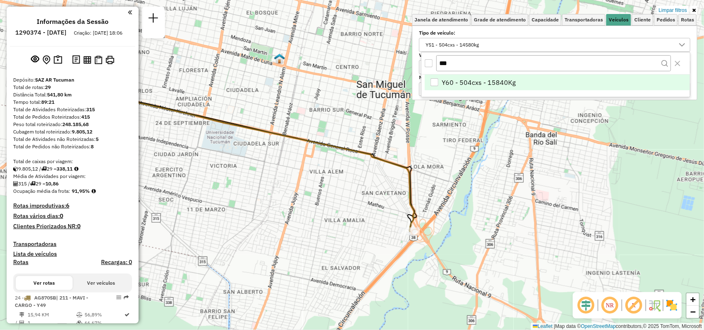
click at [479, 83] on span "Y60 - 504cxs - 15840Kg" at bounding box center [479, 83] width 74 height 10
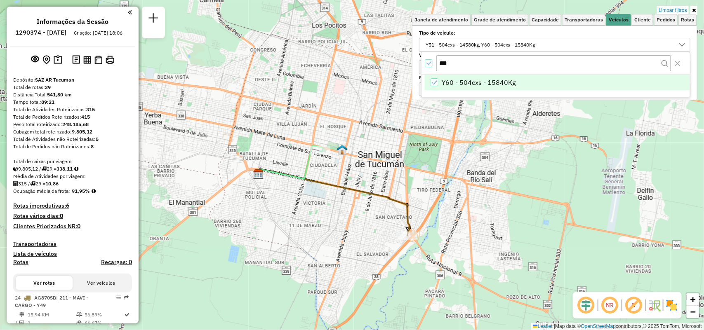
click at [304, 167] on icon at bounding box center [291, 162] width 64 height 33
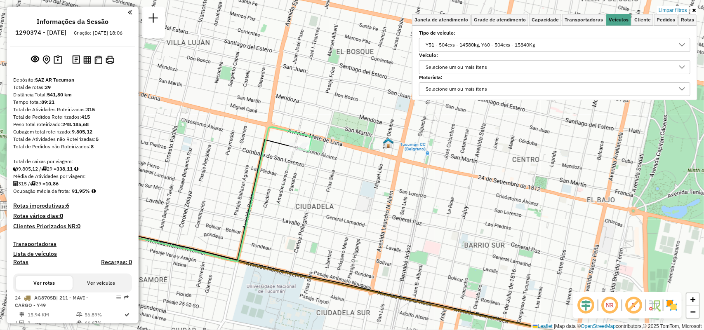
click at [429, 46] on div "Y51 - 504cxs - 14580kg, Y60 - 504cxs - 15840Kg" at bounding box center [481, 44] width 116 height 13
click at [430, 62] on icon "All items selected" at bounding box center [429, 63] width 6 height 6
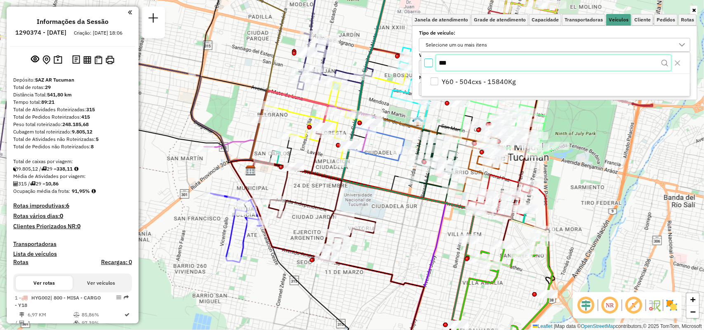
click at [454, 66] on input "***" at bounding box center [553, 63] width 235 height 16
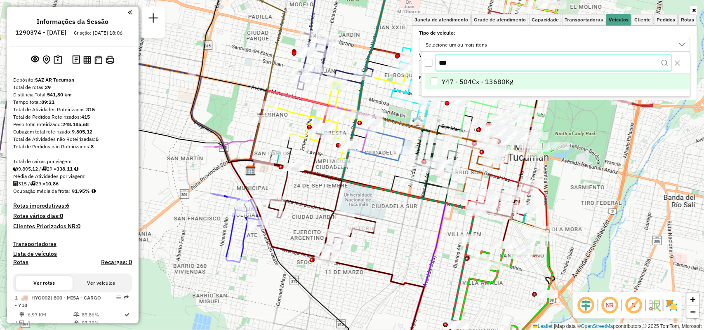
type input "***"
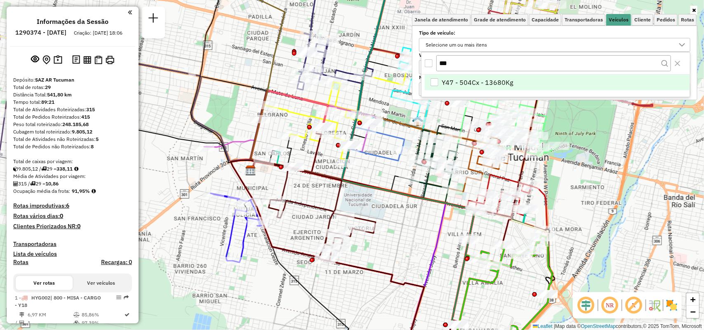
click at [478, 82] on span "Y47 - 504Cx - 13680Kg" at bounding box center [477, 83] width 71 height 10
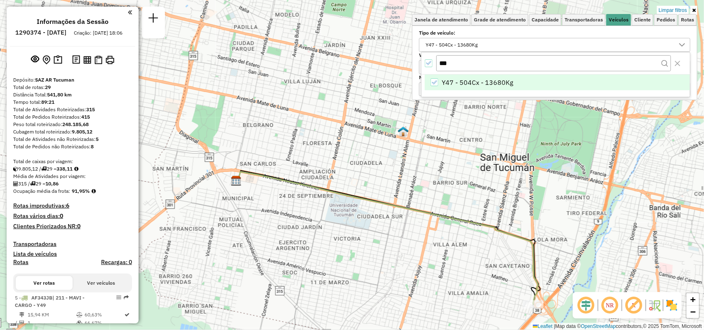
drag, startPoint x: 481, startPoint y: 191, endPoint x: 512, endPoint y: 236, distance: 54.6
click at [481, 193] on div "Limpar filtros Janela de atendimento Grade de atendimento Capacidade Transporta…" at bounding box center [352, 165] width 704 height 330
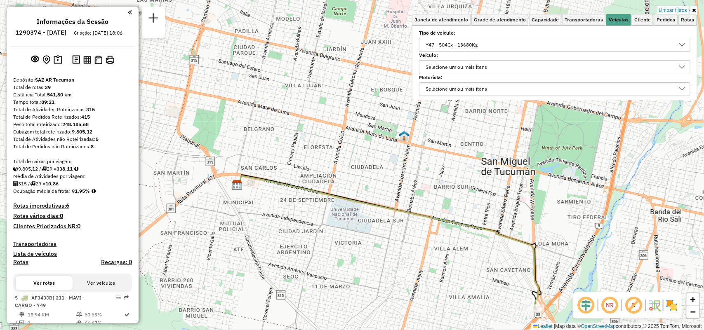
click at [454, 46] on div "Y47 - 504Cx - 13680Kg" at bounding box center [452, 44] width 58 height 13
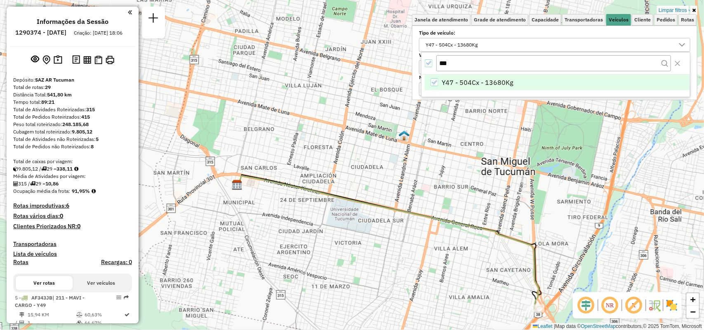
drag, startPoint x: 431, startPoint y: 59, endPoint x: 430, endPoint y: 68, distance: 10.0
click at [431, 61] on div "All items selected" at bounding box center [429, 63] width 8 height 8
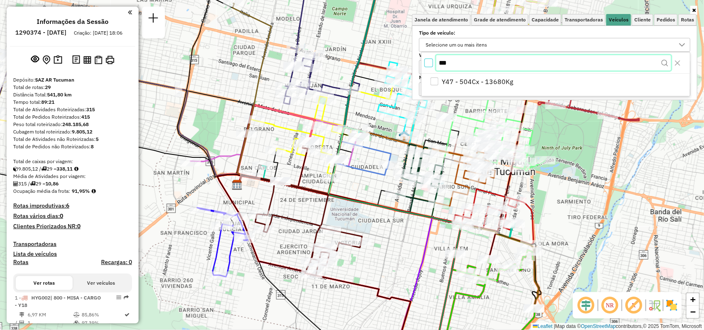
click at [453, 67] on input "***" at bounding box center [553, 63] width 235 height 16
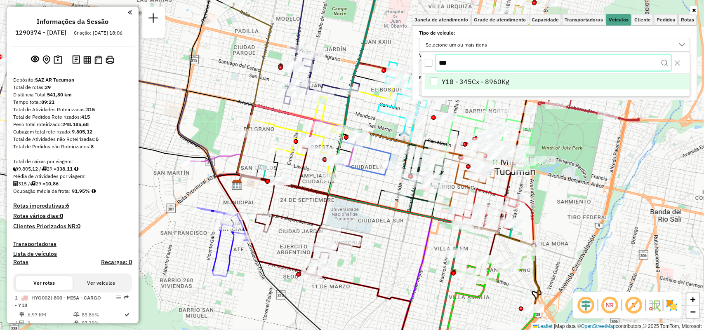
type input "***"
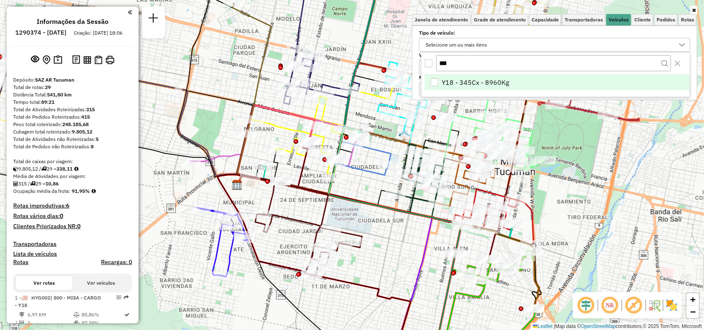
click at [463, 78] on span "Y18 - 345Cx - 8960Kg" at bounding box center [475, 83] width 67 height 10
